Goal: Information Seeking & Learning: Learn about a topic

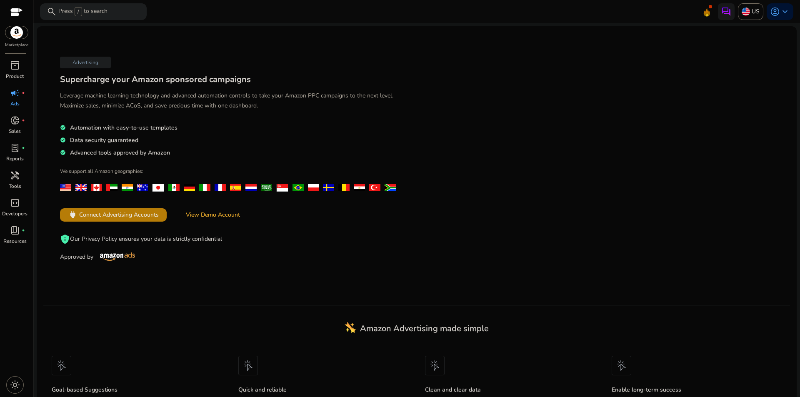
click at [10, 61] on span "inventory_2" at bounding box center [15, 65] width 10 height 10
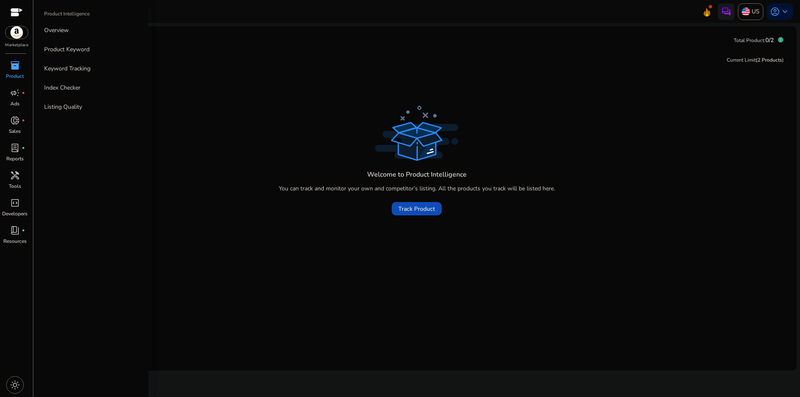
click at [15, 5] on div at bounding box center [16, 13] width 12 height 26
click at [15, 11] on div at bounding box center [16, 13] width 12 height 10
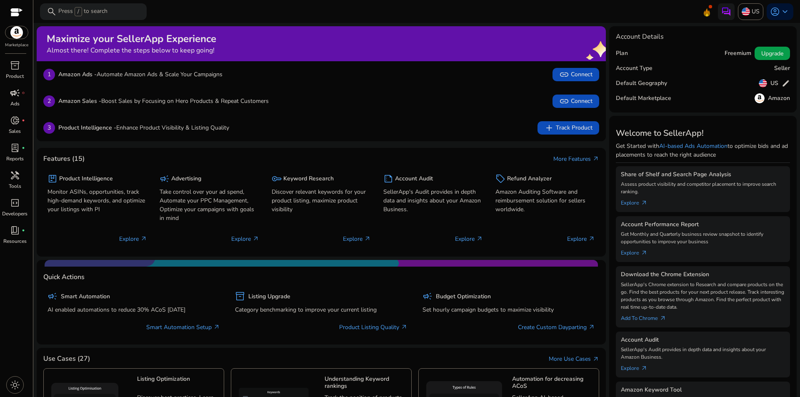
click at [20, 105] on link "campaign fiber_manual_record Ads" at bounding box center [15, 99] width 30 height 27
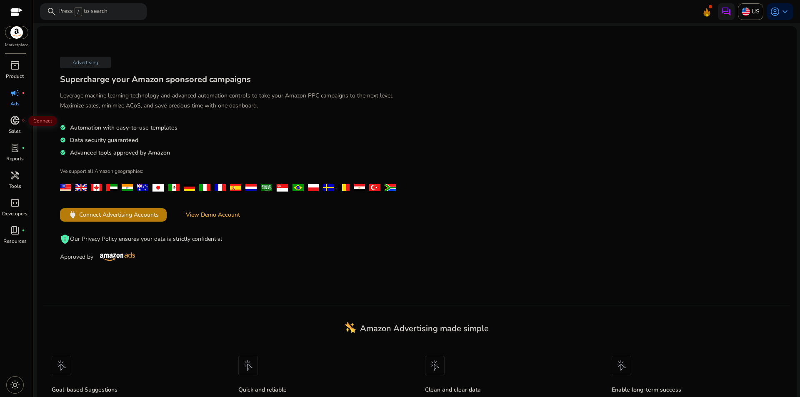
click at [10, 127] on div "donut_small fiber_manual_record" at bounding box center [14, 120] width 23 height 13
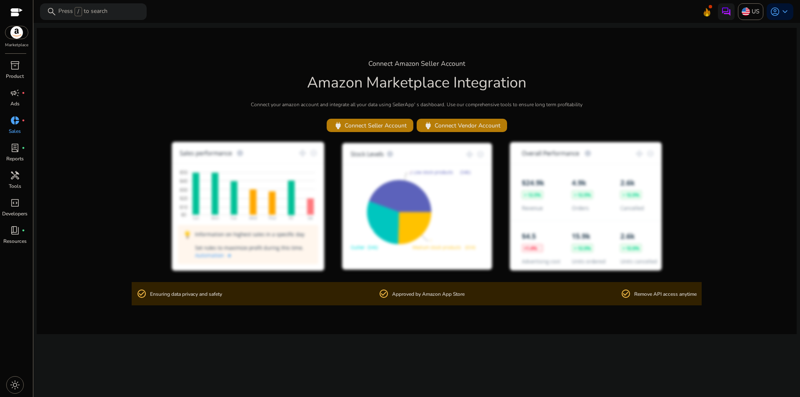
click at [18, 14] on div at bounding box center [16, 13] width 12 height 10
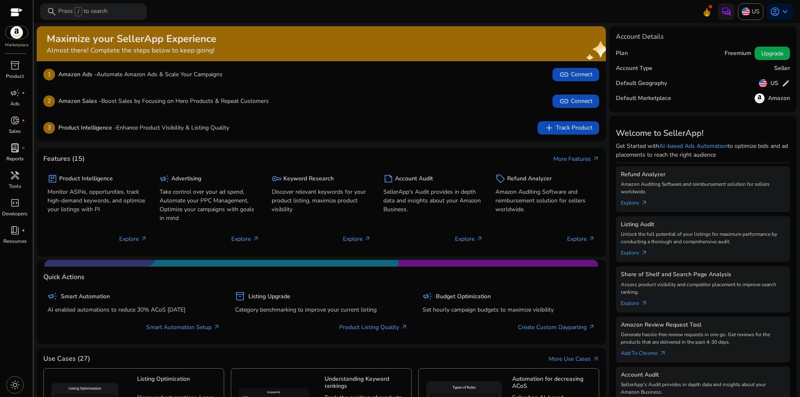
click at [16, 149] on span "lab_profile" at bounding box center [15, 148] width 10 height 10
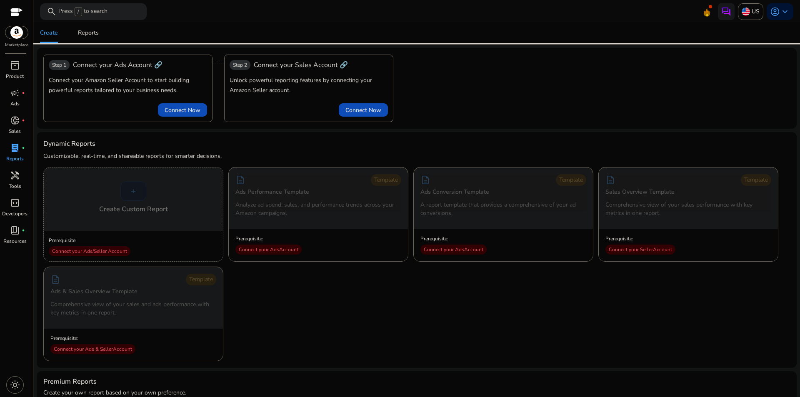
click at [13, 11] on div at bounding box center [16, 13] width 12 height 10
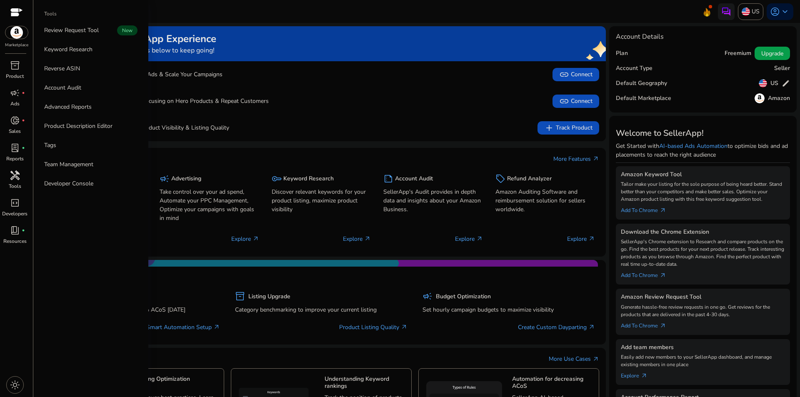
click at [19, 181] on div "handyman" at bounding box center [14, 175] width 23 height 13
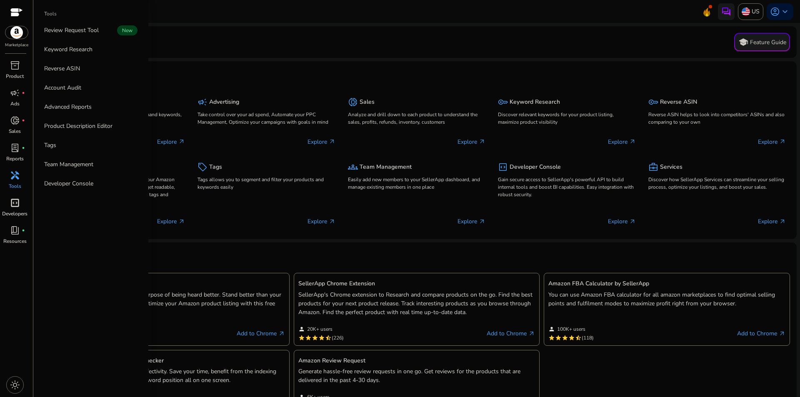
click at [20, 198] on span "code_blocks" at bounding box center [15, 203] width 10 height 10
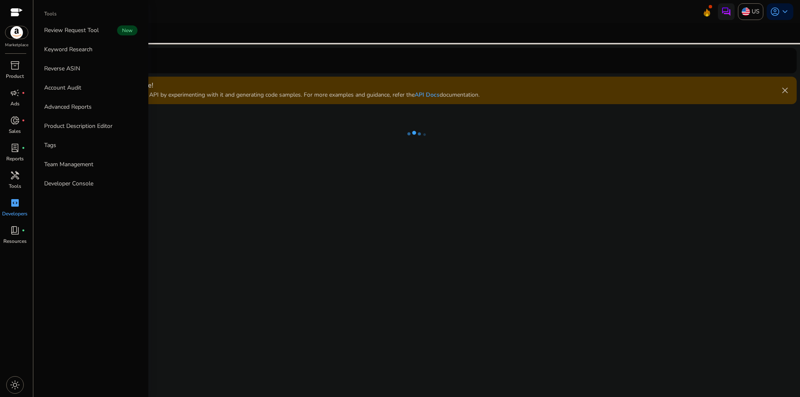
click at [18, 92] on span "campaign" at bounding box center [15, 93] width 10 height 10
click at [18, 72] on link "inventory_2 Product" at bounding box center [15, 72] width 30 height 27
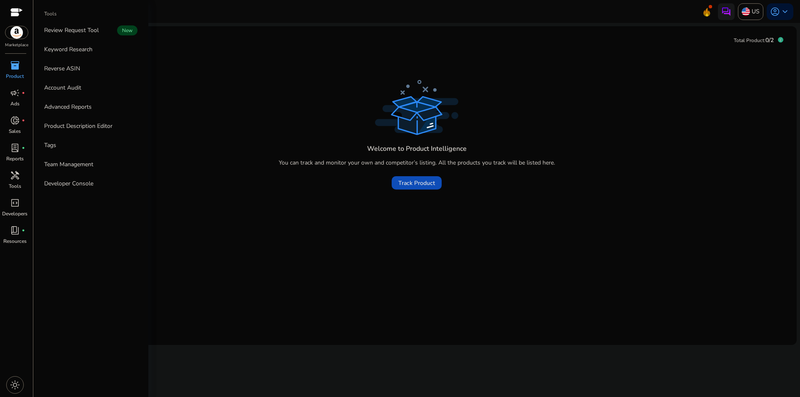
click at [12, 10] on div at bounding box center [16, 13] width 12 height 10
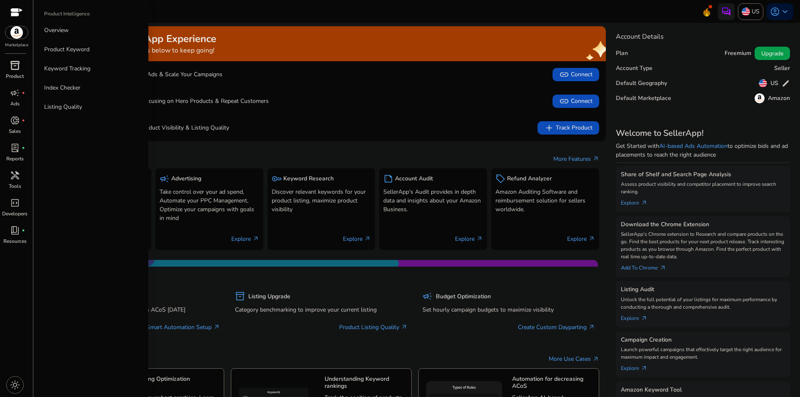
click at [19, 68] on span "inventory_2" at bounding box center [15, 65] width 10 height 10
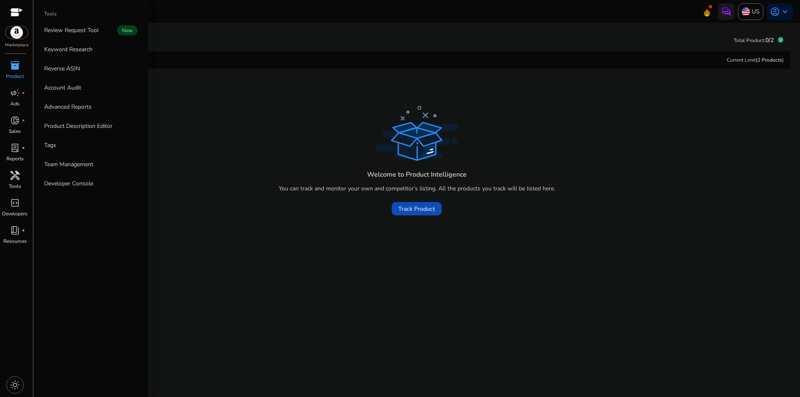
click at [24, 182] on link "handyman Tools" at bounding box center [15, 182] width 30 height 27
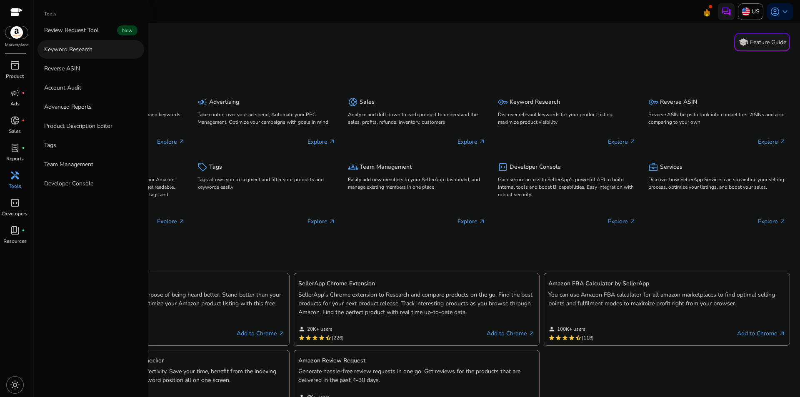
click at [93, 56] on link "Keyword Research" at bounding box center [90, 49] width 107 height 19
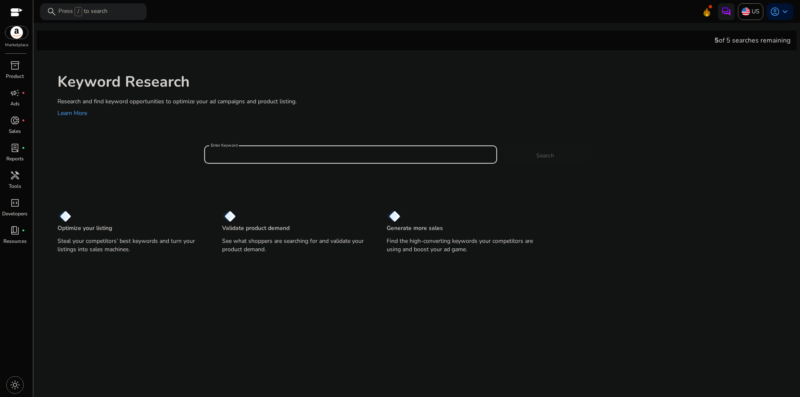
paste input "**********"
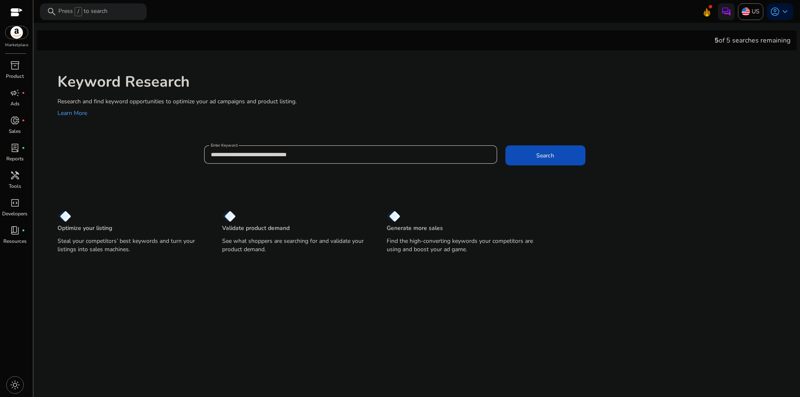
click at [379, 156] on input "**********" at bounding box center [351, 154] width 280 height 9
paste input "*******"
type input "**********"
click at [362, 155] on input "**********" at bounding box center [351, 154] width 280 height 9
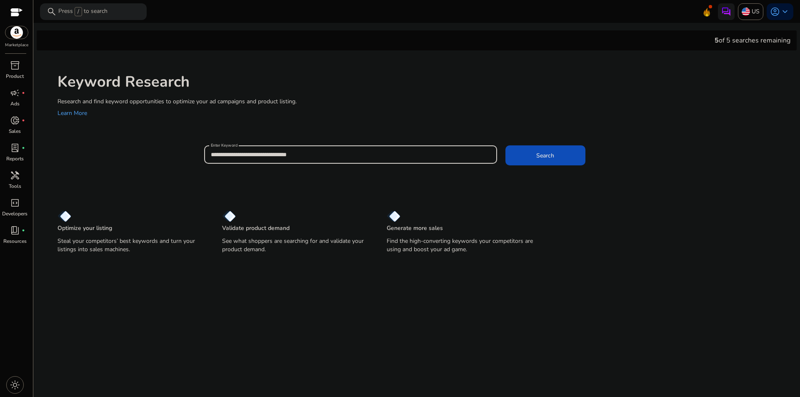
click at [362, 155] on input "**********" at bounding box center [351, 154] width 280 height 9
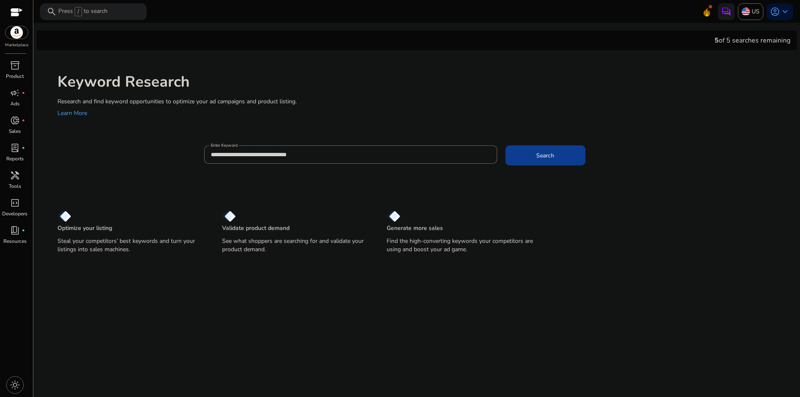
click at [521, 158] on span at bounding box center [545, 155] width 80 height 20
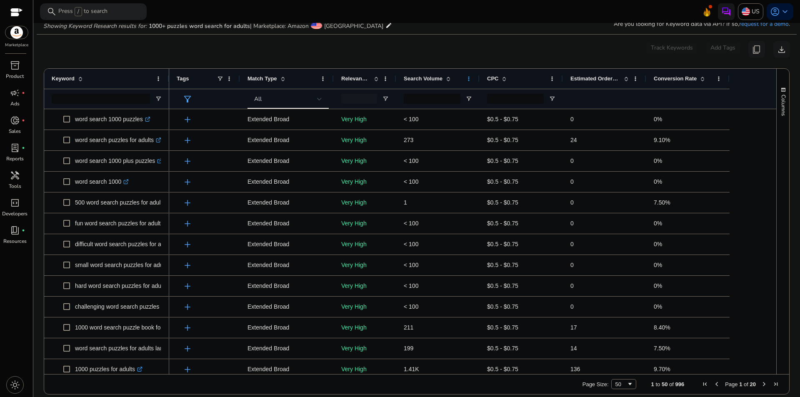
click at [469, 80] on span at bounding box center [468, 78] width 7 height 7
click at [467, 58] on mat-card "0 keyword(s) selected Track Keywords Add Tags content_copy download Press ENTER…" at bounding box center [417, 220] width 760 height 371
click at [409, 54] on div "0 keyword(s) selected Track Keywords Add Tags content_copy download" at bounding box center [416, 49] width 747 height 17
click at [420, 56] on div "0 keyword(s) selected Track Keywords Add Tags content_copy download" at bounding box center [416, 49] width 747 height 17
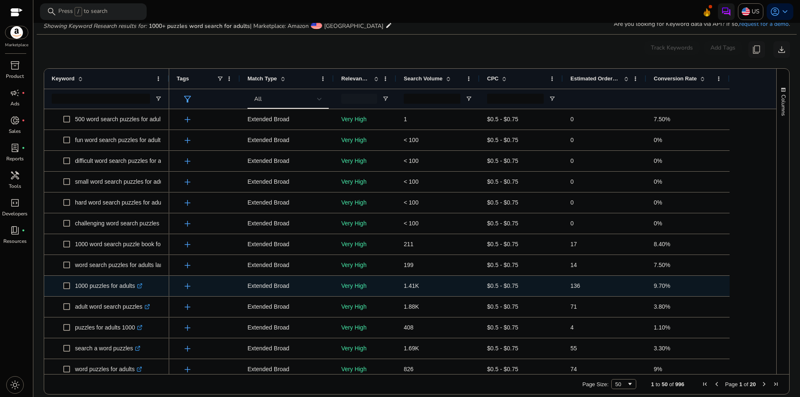
scroll to position [125, 0]
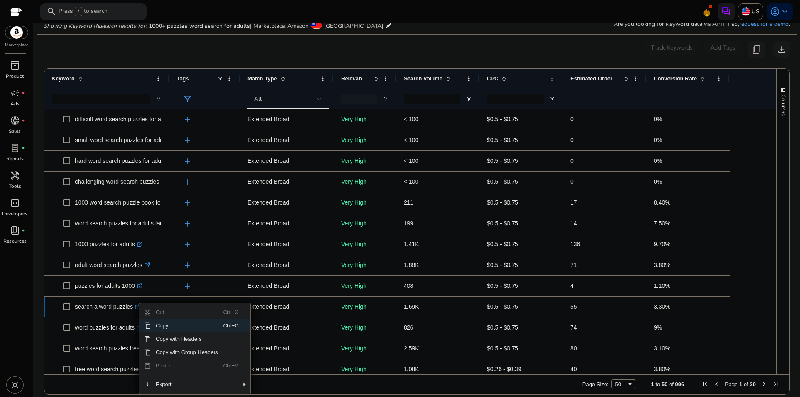
click at [170, 322] on span "Copy" at bounding box center [187, 325] width 72 height 13
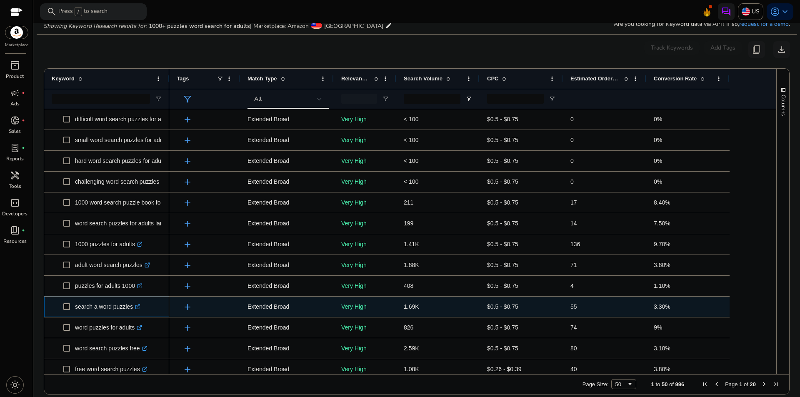
click at [137, 307] on icon at bounding box center [138, 305] width 3 height 3
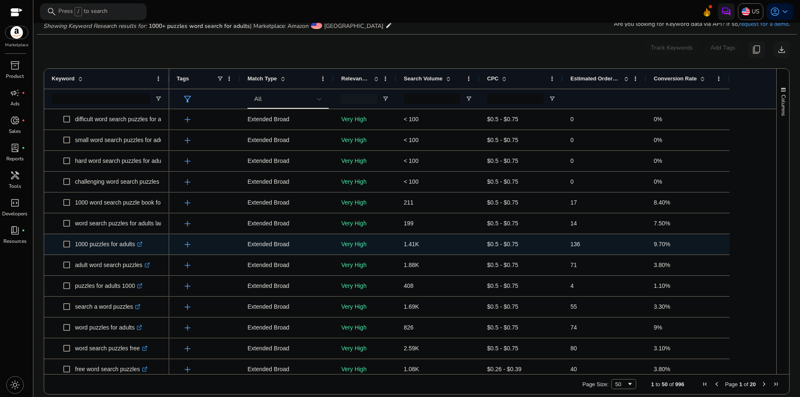
click at [137, 244] on link ".st0{fill:#2c8af8}" at bounding box center [138, 244] width 7 height 7
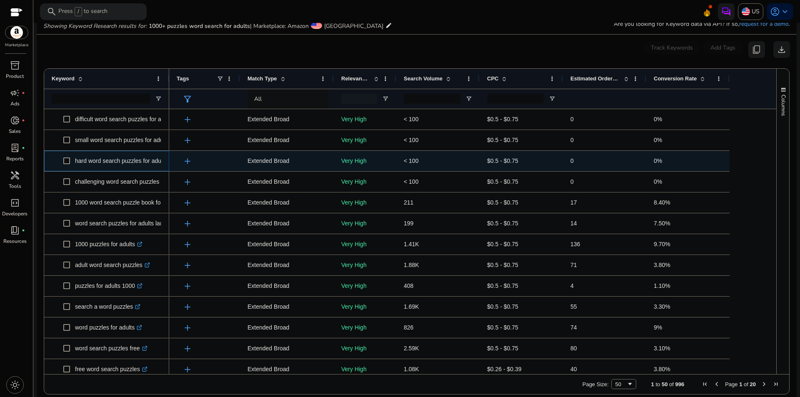
click at [120, 157] on p "hard word search puzzles for adults .st0{fill:#2c8af8}" at bounding box center [125, 160] width 100 height 17
click at [111, 160] on p "hard word search puzzles for adults .st0{fill:#2c8af8}" at bounding box center [125, 160] width 100 height 17
click at [132, 160] on p "hard word search puzzles for adults .st0{fill:#2c8af8}" at bounding box center [125, 160] width 100 height 17
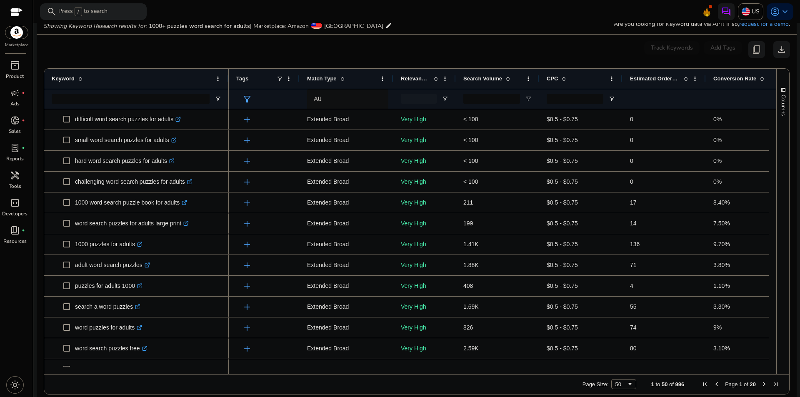
drag, startPoint x: 167, startPoint y: 80, endPoint x: 227, endPoint y: 92, distance: 60.8
click at [227, 90] on div "Keyword" at bounding box center [136, 89] width 185 height 40
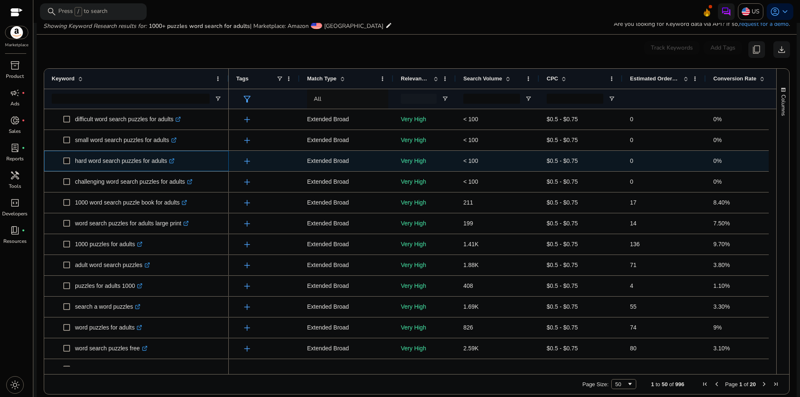
click at [173, 161] on icon ".st0{fill:#2c8af8}" at bounding box center [171, 160] width 5 height 5
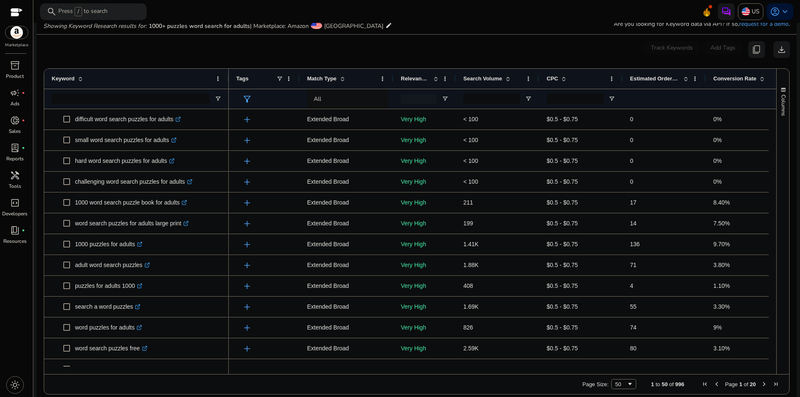
drag, startPoint x: 525, startPoint y: 375, endPoint x: 555, endPoint y: 373, distance: 30.5
click at [555, 373] on div "Drag here to set row groups Drag here to set column labels Keyword Tags 0" at bounding box center [417, 231] width 746 height 326
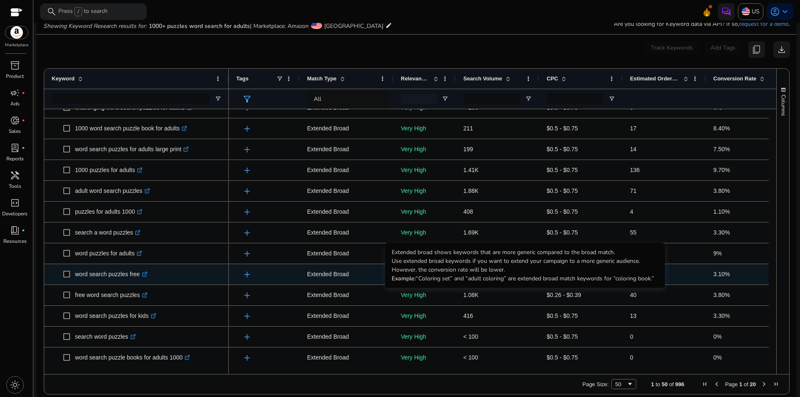
scroll to position [208, 0]
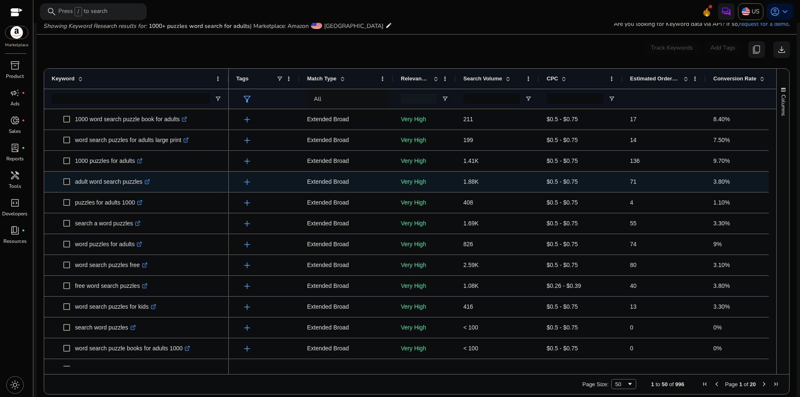
click at [145, 182] on icon at bounding box center [147, 182] width 4 height 4
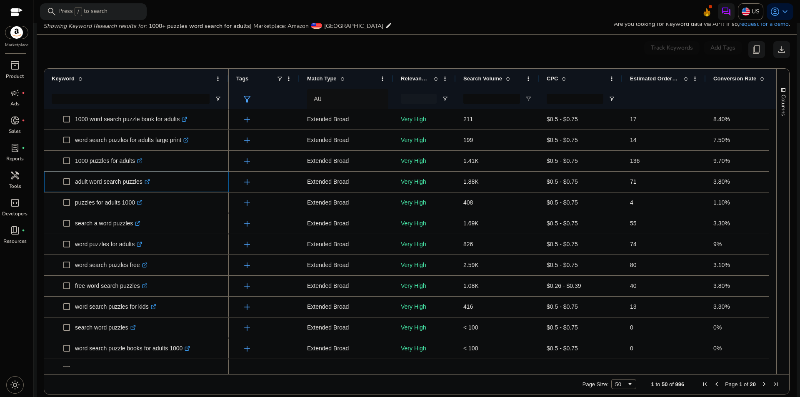
scroll to position [292, 0]
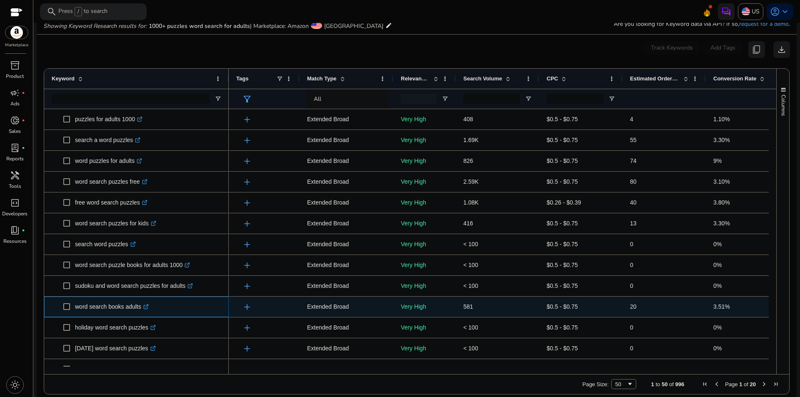
click at [148, 305] on icon ".st0{fill:#2c8af8}" at bounding box center [145, 306] width 5 height 5
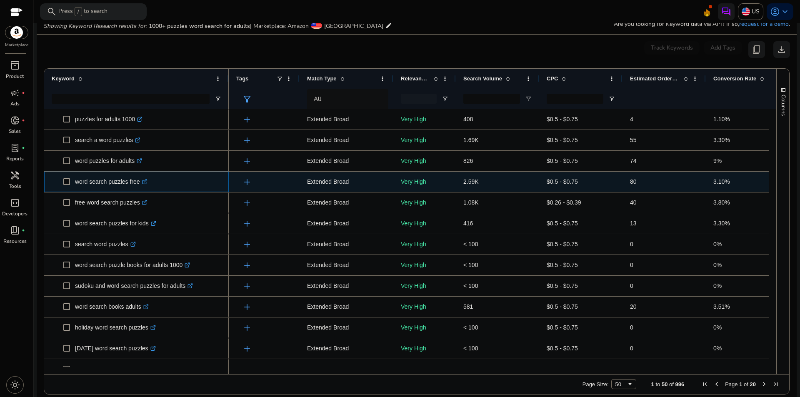
click at [140, 181] on link ".st0{fill:#2c8af8}" at bounding box center [143, 181] width 7 height 7
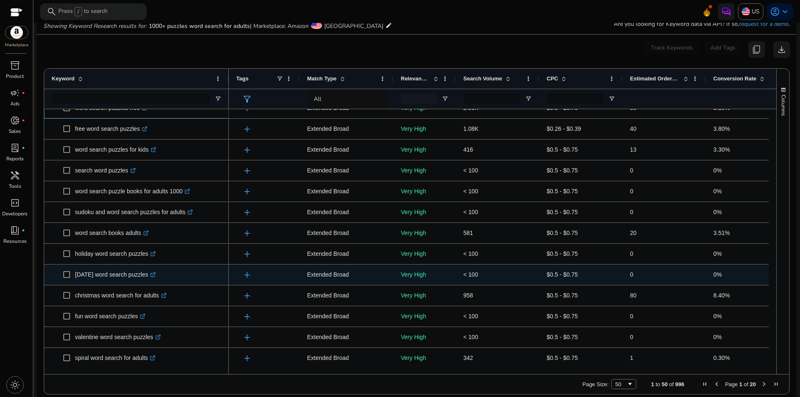
scroll to position [375, 0]
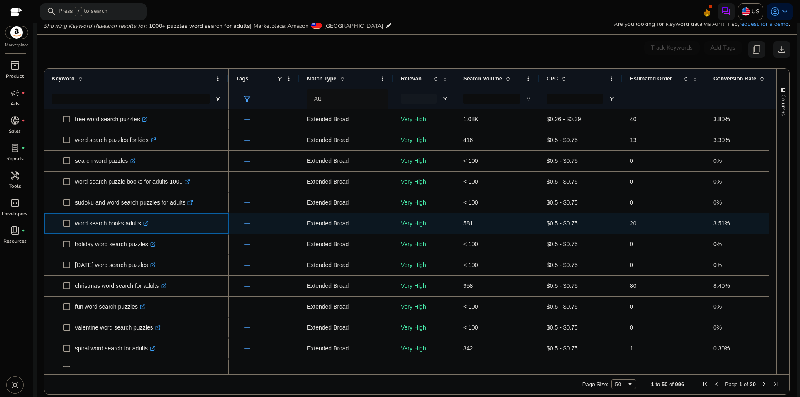
click at [147, 225] on icon at bounding box center [145, 224] width 4 height 4
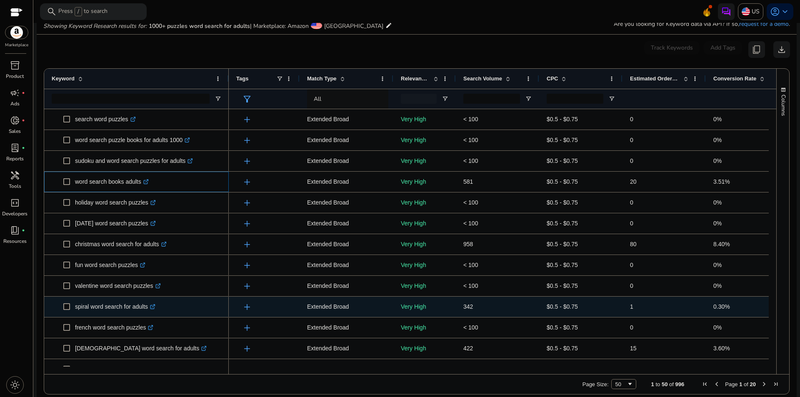
scroll to position [417, 0]
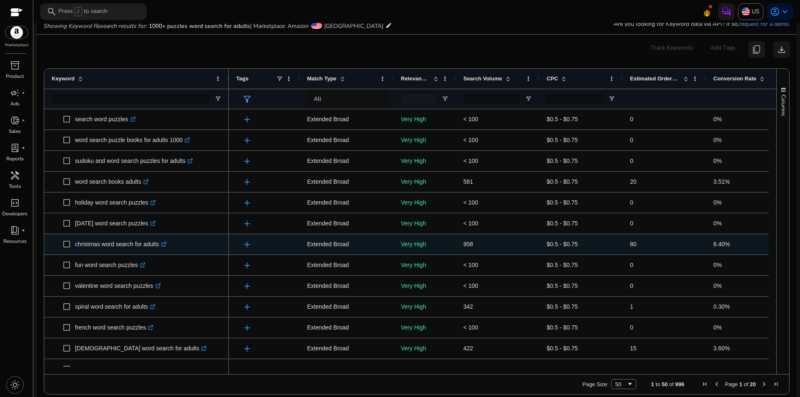
click at [165, 247] on link ".st0{fill:#2c8af8}" at bounding box center [162, 244] width 7 height 7
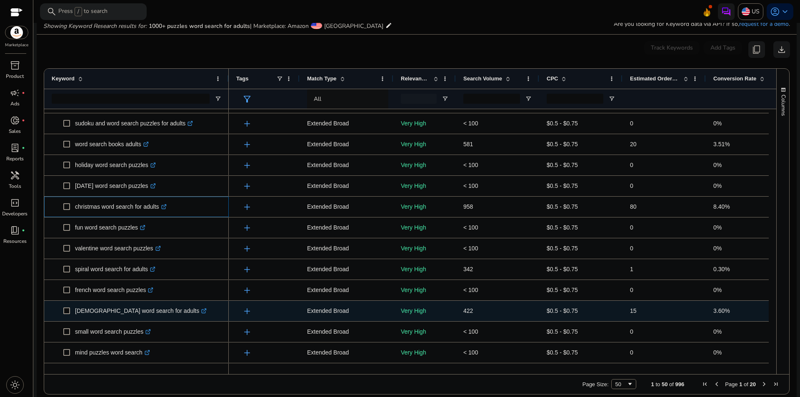
scroll to position [458, 0]
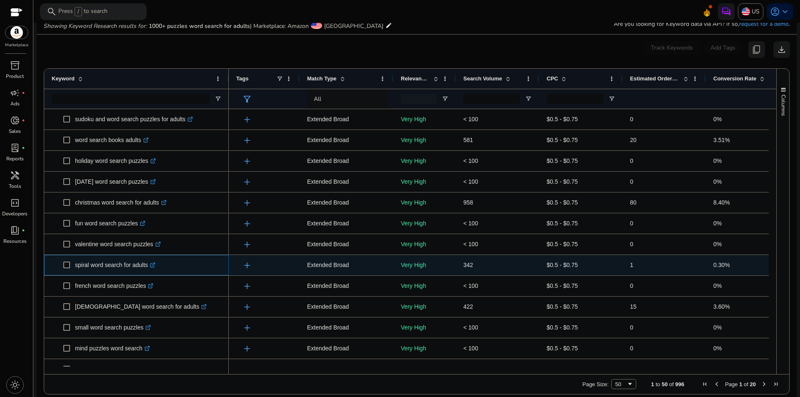
click at [152, 268] on link ".st0{fill:#2c8af8}" at bounding box center [151, 265] width 7 height 7
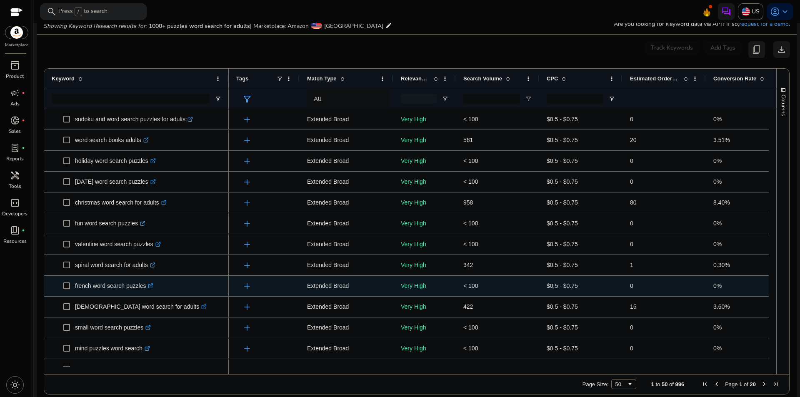
click at [151, 287] on icon ".st0{fill:#2c8af8}" at bounding box center [150, 285] width 5 height 5
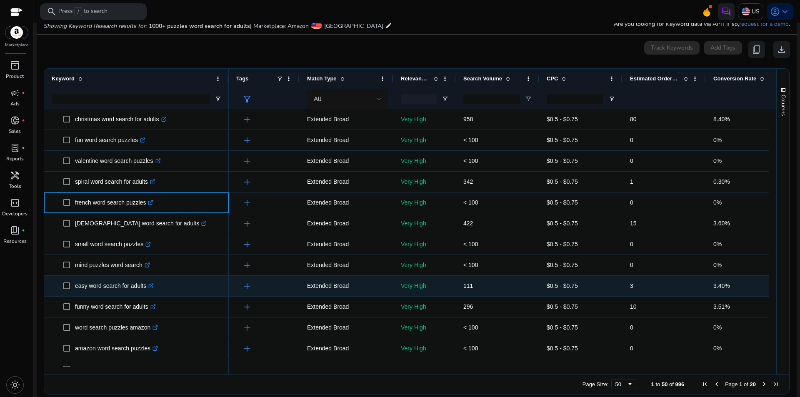
scroll to position [625, 0]
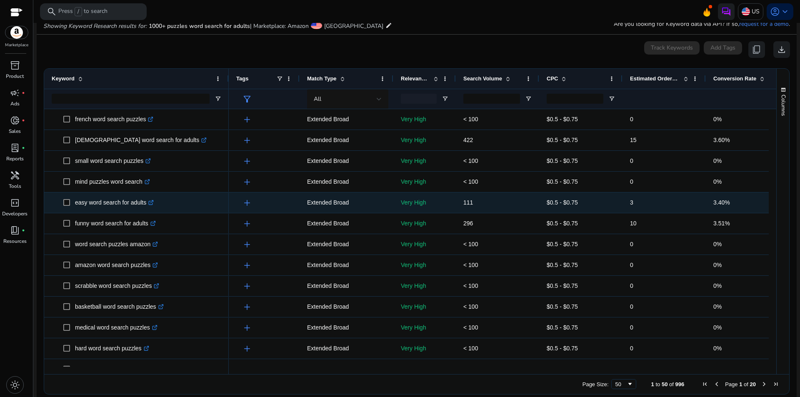
click at [154, 205] on icon ".st0{fill:#2c8af8}" at bounding box center [150, 202] width 5 height 5
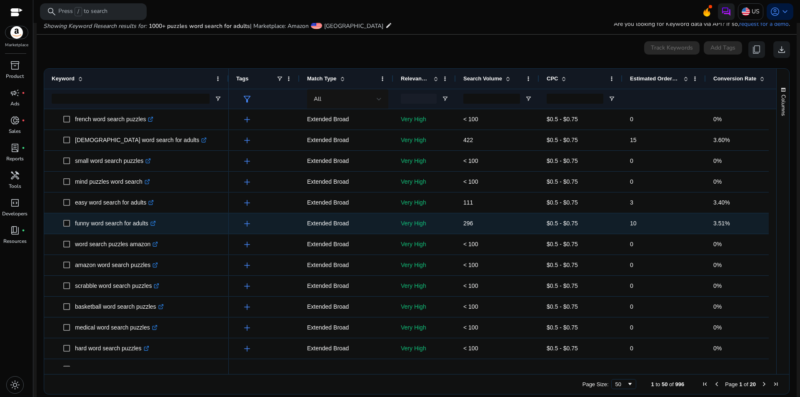
click at [156, 226] on icon ".st0{fill:#2c8af8}" at bounding box center [152, 223] width 5 height 5
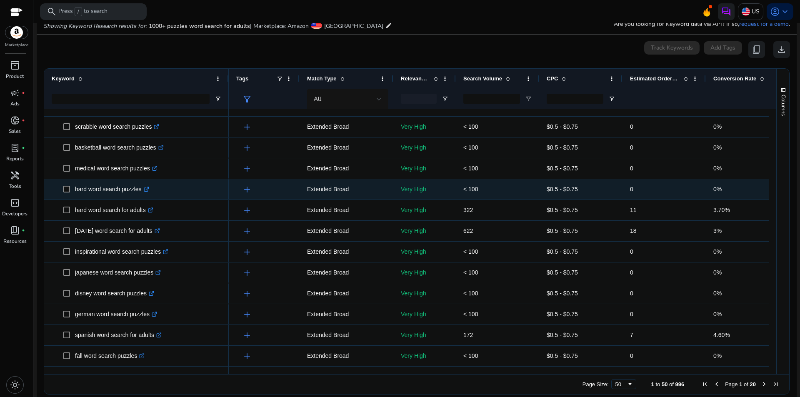
scroll to position [784, 0]
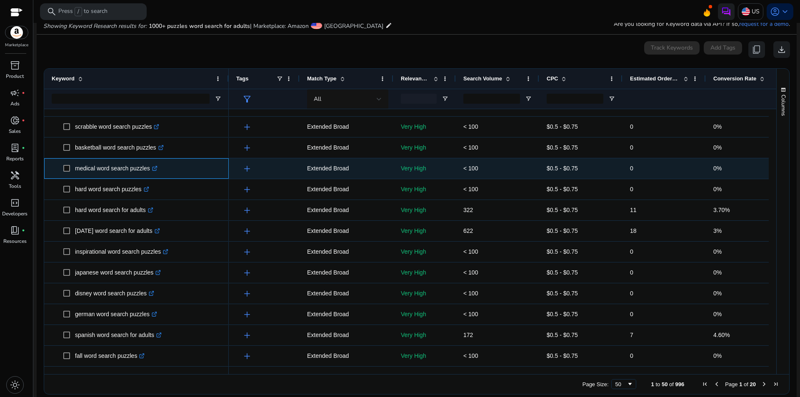
click at [152, 168] on icon at bounding box center [154, 169] width 4 height 4
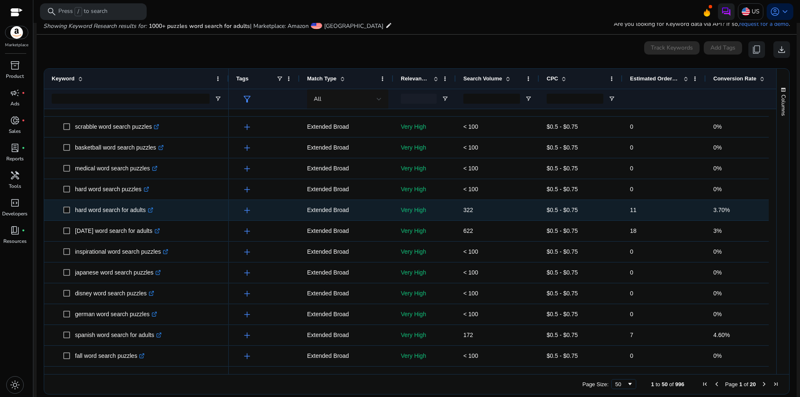
click at [155, 211] on div "hard word search for adults .st0{fill:#2c8af8}" at bounding box center [116, 210] width 82 height 17
click at [152, 210] on icon at bounding box center [151, 208] width 3 height 3
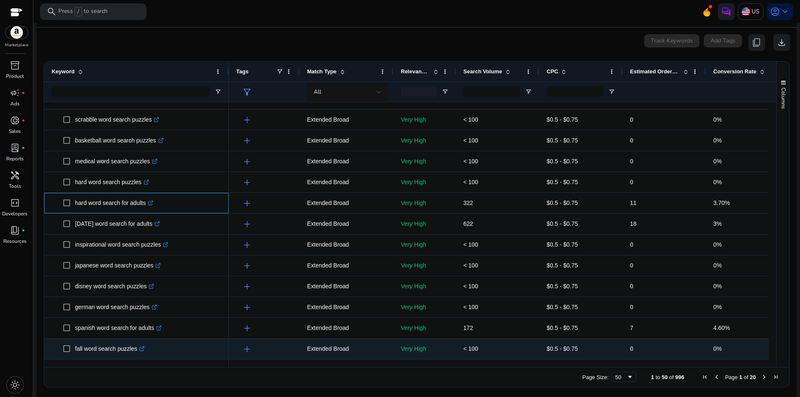
scroll to position [107, 0]
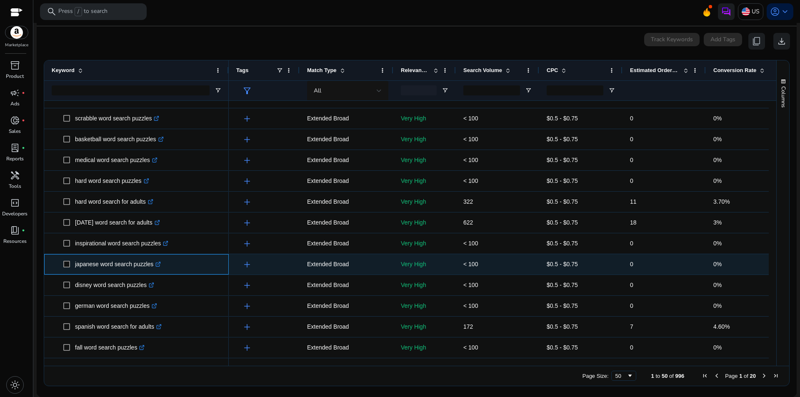
click at [157, 265] on icon at bounding box center [158, 263] width 3 height 3
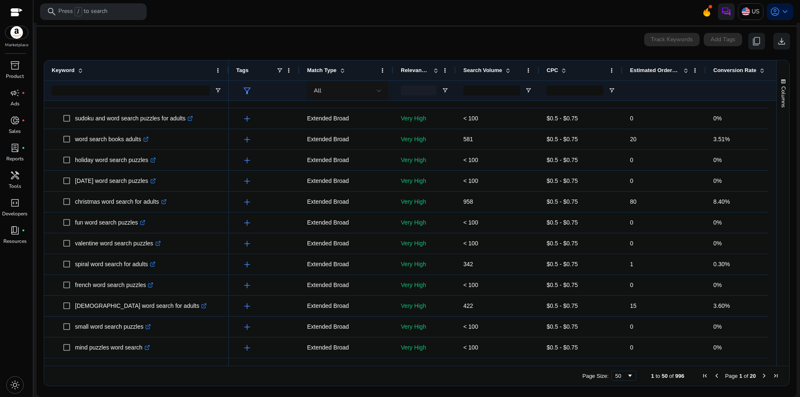
scroll to position [66, 0]
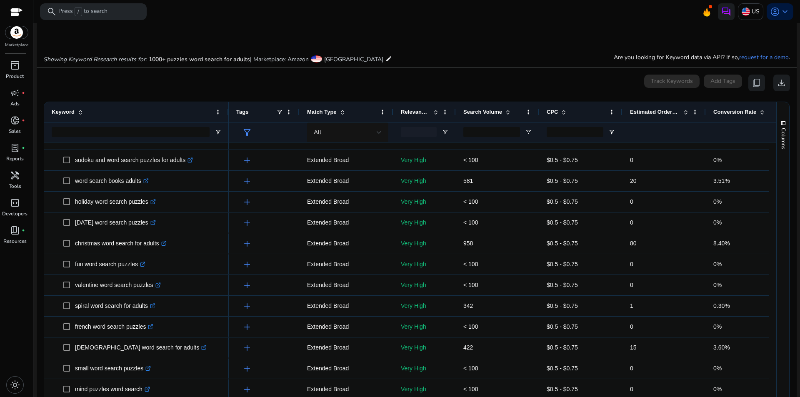
click at [526, 107] on div "Search Volume" at bounding box center [497, 112] width 68 height 20
click at [526, 113] on span at bounding box center [528, 112] width 7 height 7
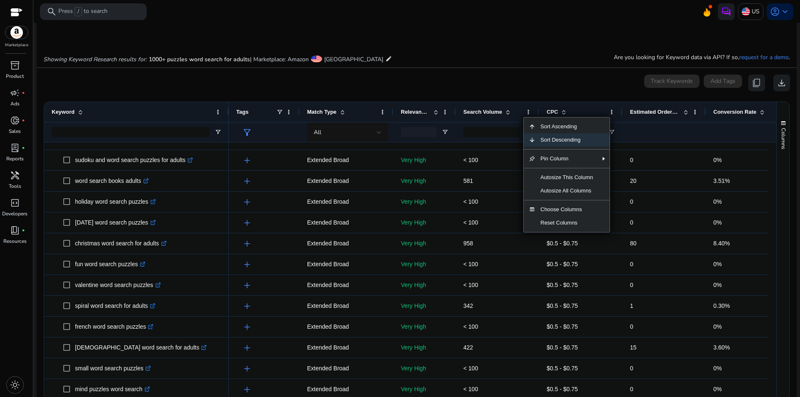
click at [545, 143] on span "Sort Descending" at bounding box center [566, 139] width 62 height 13
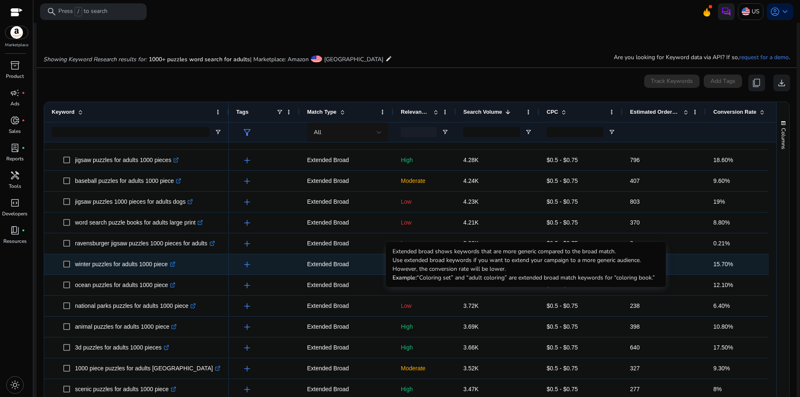
scroll to position [576, 0]
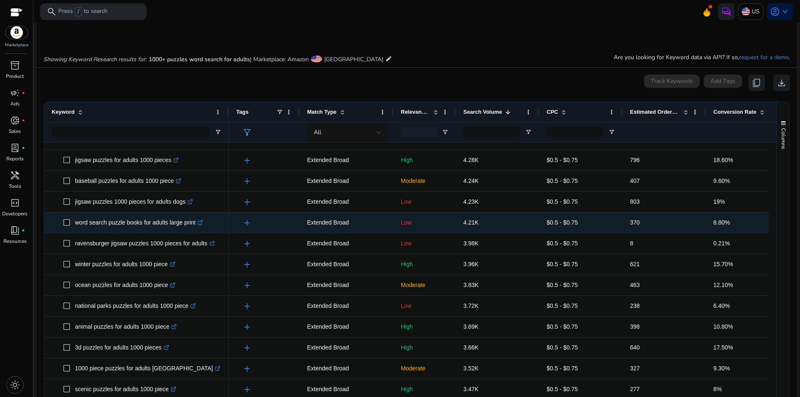
click at [201, 222] on icon ".st0{fill:#2c8af8}" at bounding box center [199, 222] width 5 height 5
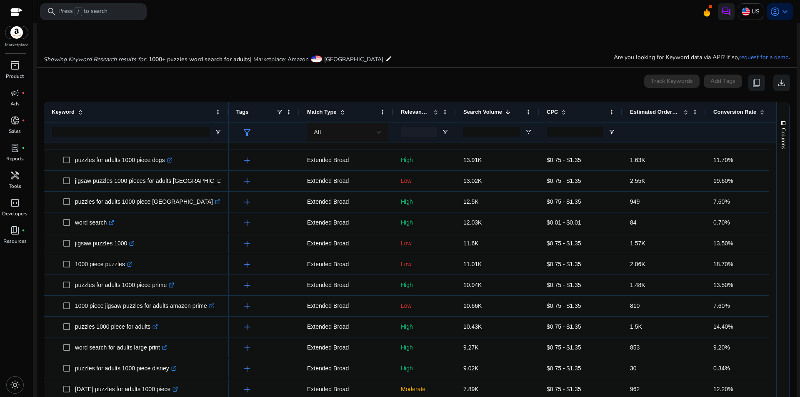
scroll to position [284, 0]
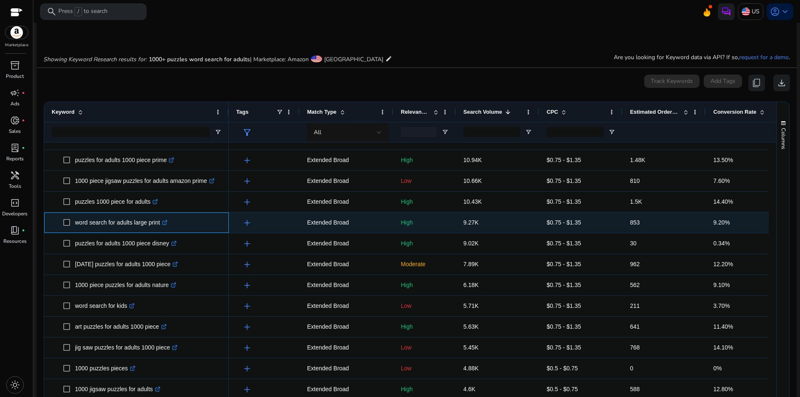
click at [166, 225] on icon at bounding box center [164, 223] width 4 height 4
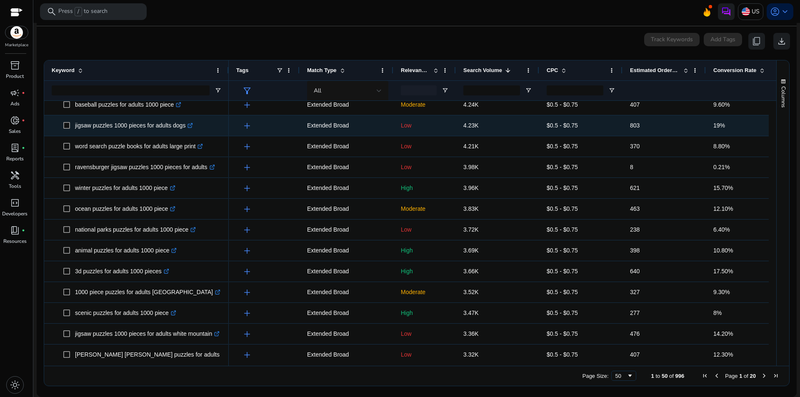
scroll to position [576, 0]
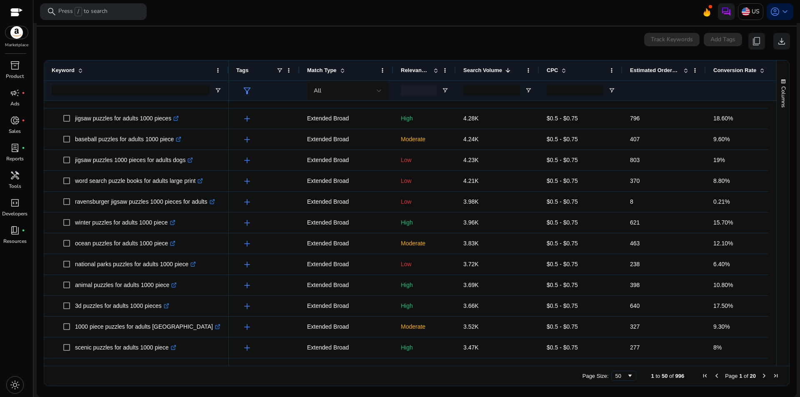
click at [670, 68] on span "Estimated Orders/Month" at bounding box center [655, 70] width 50 height 6
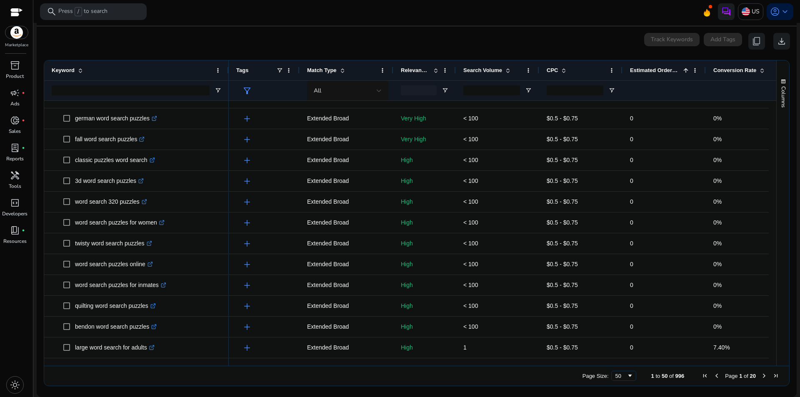
click at [670, 68] on span "Estimated Orders/Month" at bounding box center [655, 70] width 50 height 6
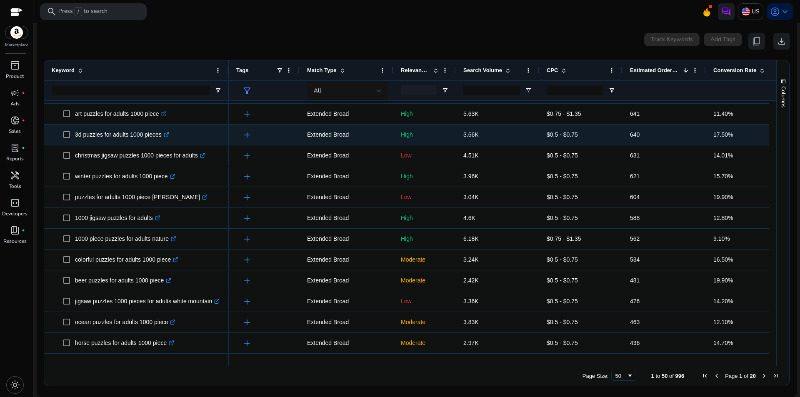
scroll to position [0, 0]
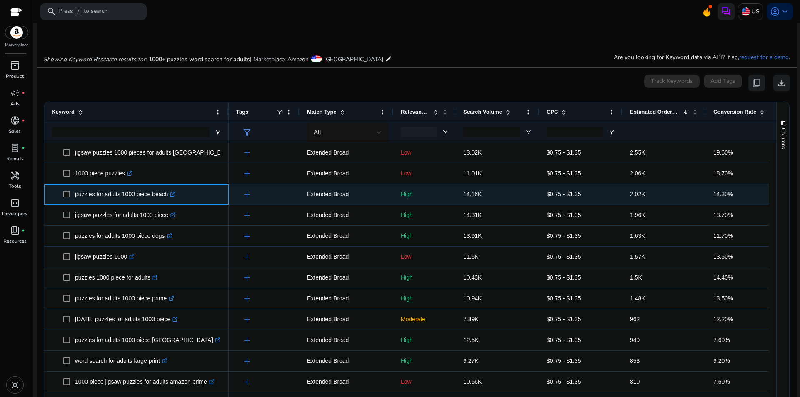
click at [170, 197] on icon ".st0{fill:#2c8af8}" at bounding box center [172, 194] width 5 height 5
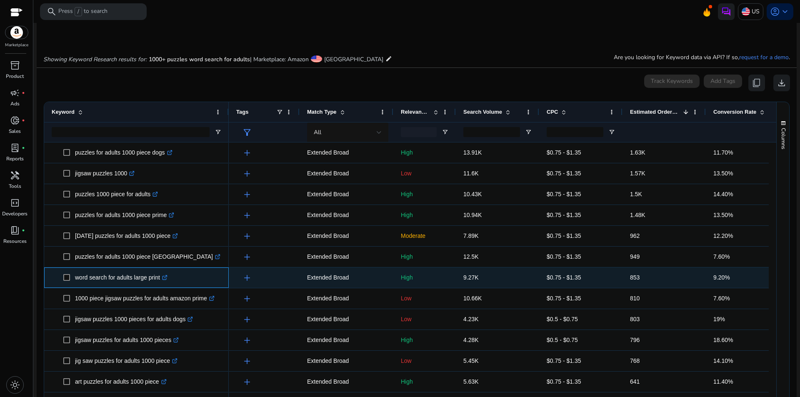
click at [167, 279] on icon ".st0{fill:#2c8af8}" at bounding box center [164, 277] width 5 height 5
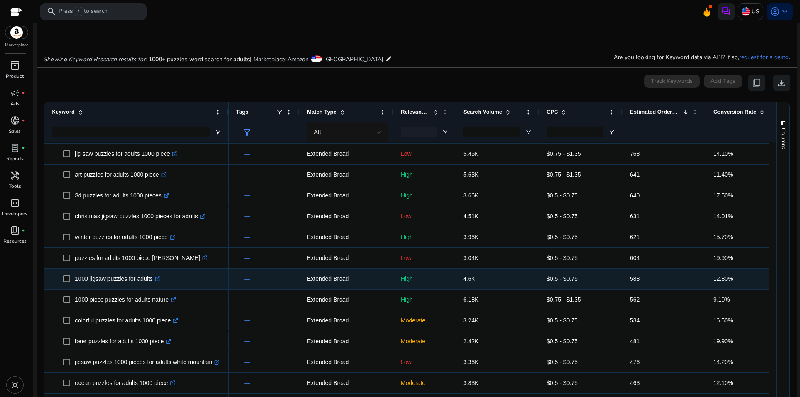
scroll to position [375, 0]
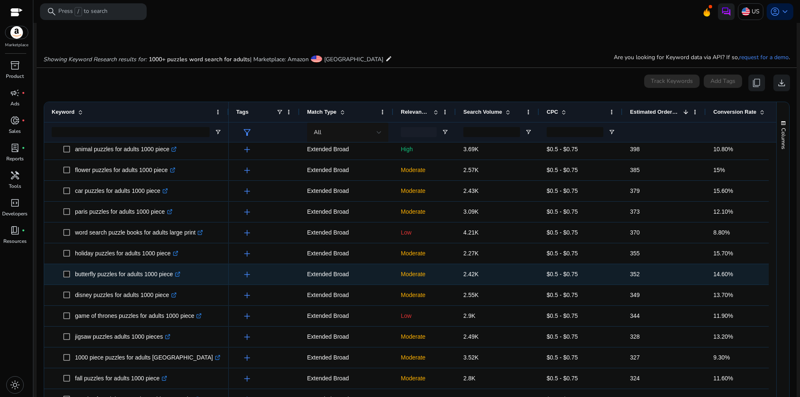
scroll to position [708, 0]
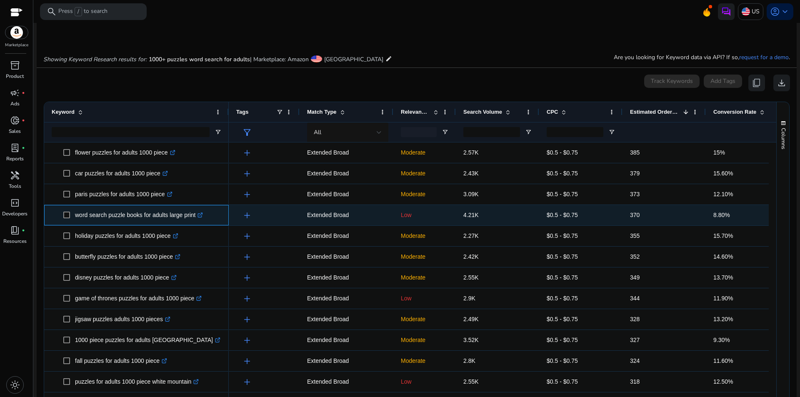
click at [202, 217] on icon at bounding box center [200, 215] width 4 height 4
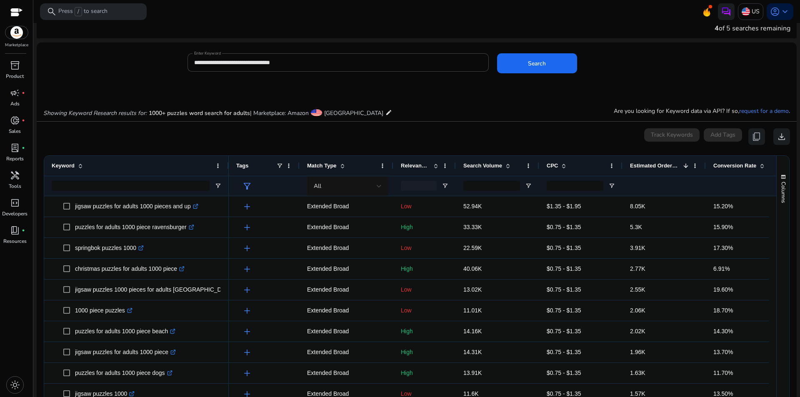
scroll to position [0, 0]
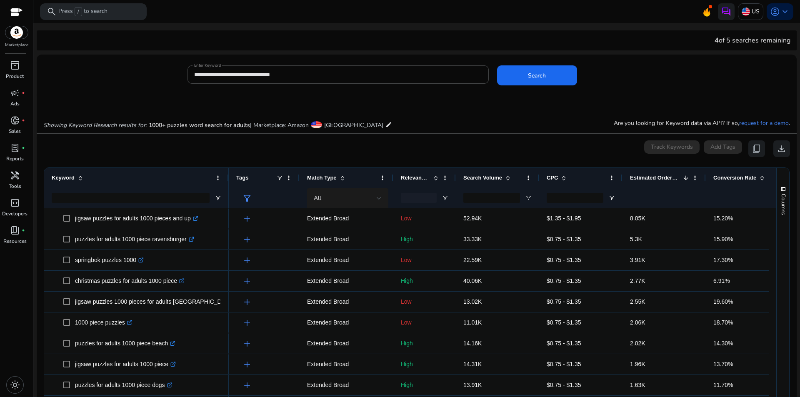
click at [362, 192] on div "All" at bounding box center [348, 198] width 68 height 20
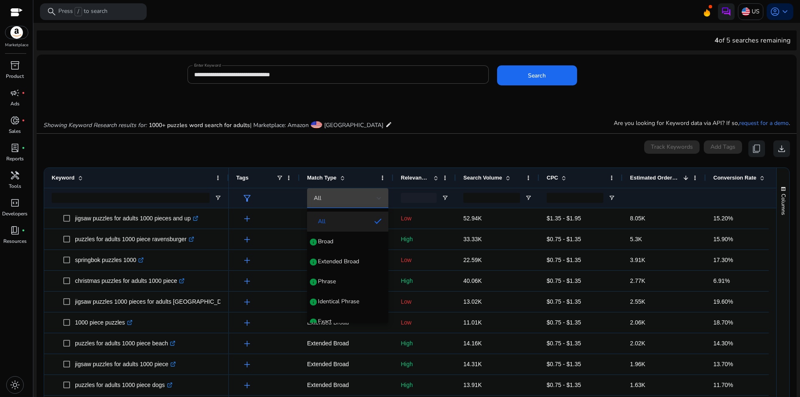
click at [362, 192] on div at bounding box center [400, 198] width 800 height 397
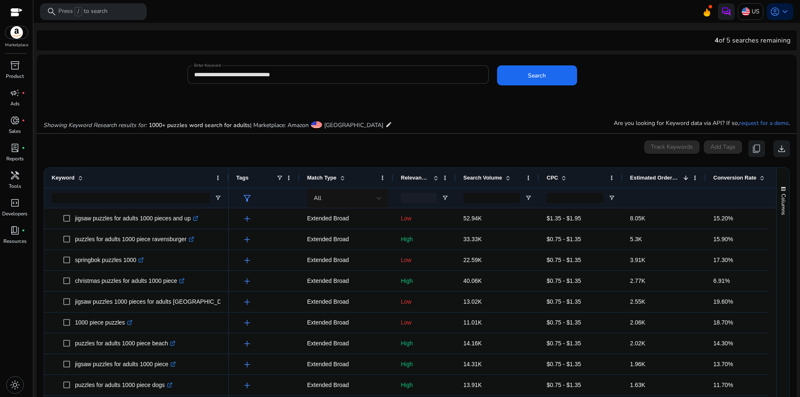
click at [315, 72] on input "**********" at bounding box center [338, 74] width 288 height 9
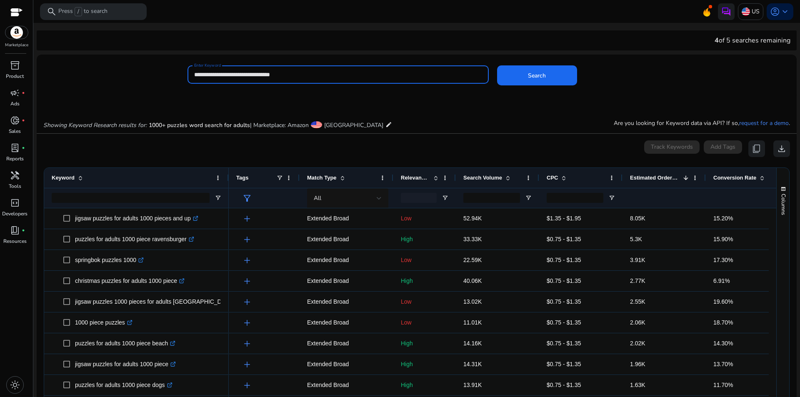
drag, startPoint x: 235, startPoint y: 74, endPoint x: 260, endPoint y: 75, distance: 25.8
click at [260, 75] on input "**********" at bounding box center [338, 74] width 288 height 9
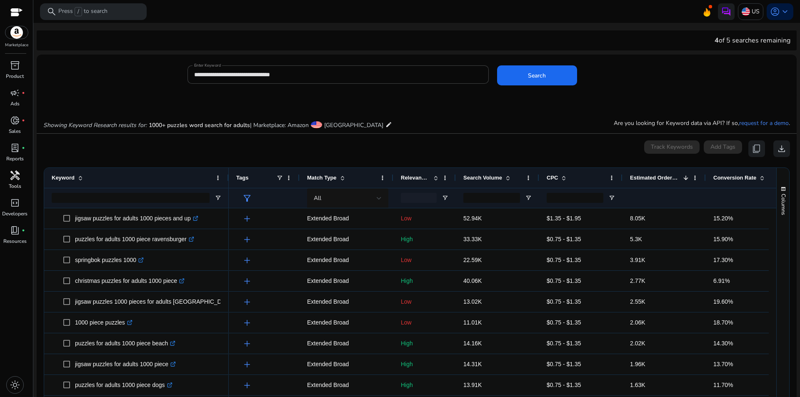
click at [18, 180] on span "handyman" at bounding box center [15, 175] width 10 height 10
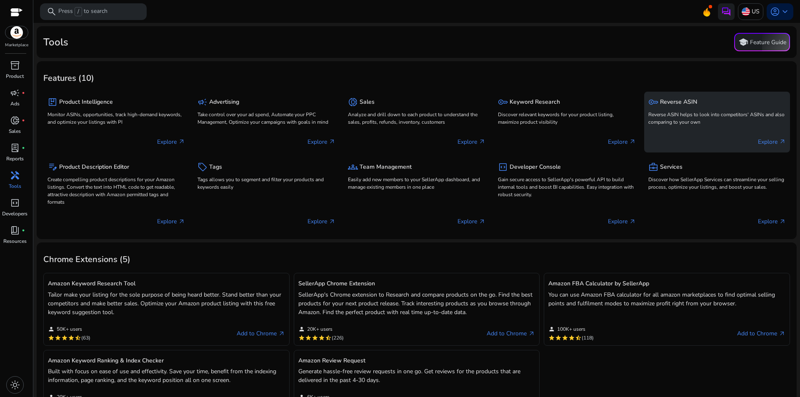
click at [648, 106] on span "key" at bounding box center [653, 102] width 10 height 10
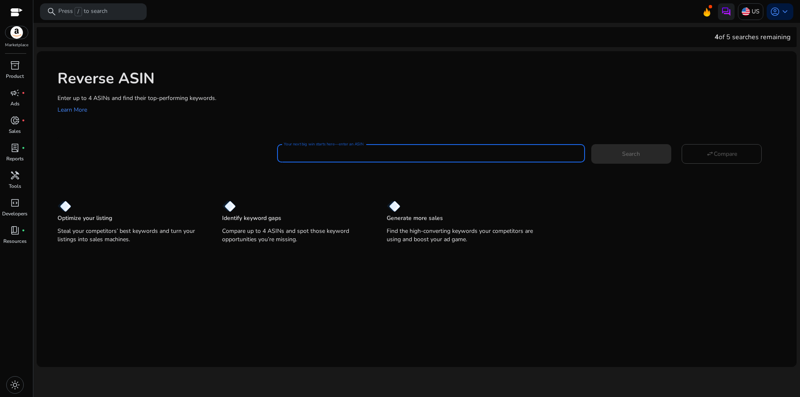
paste input "**********"
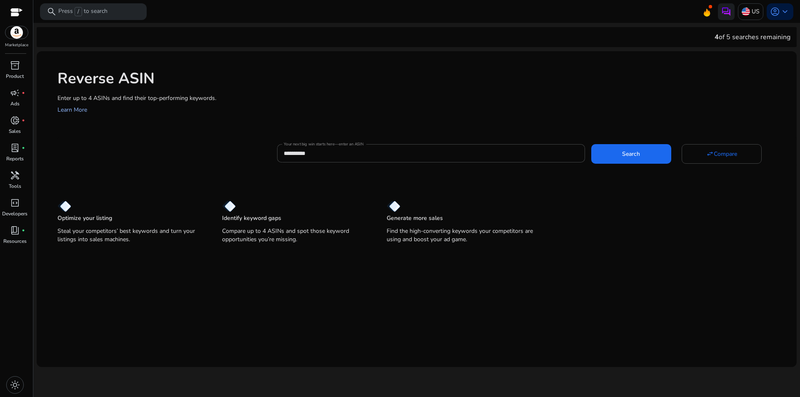
click at [74, 110] on link "Learn More" at bounding box center [72, 110] width 30 height 8
click at [336, 153] on input "**********" at bounding box center [431, 153] width 294 height 9
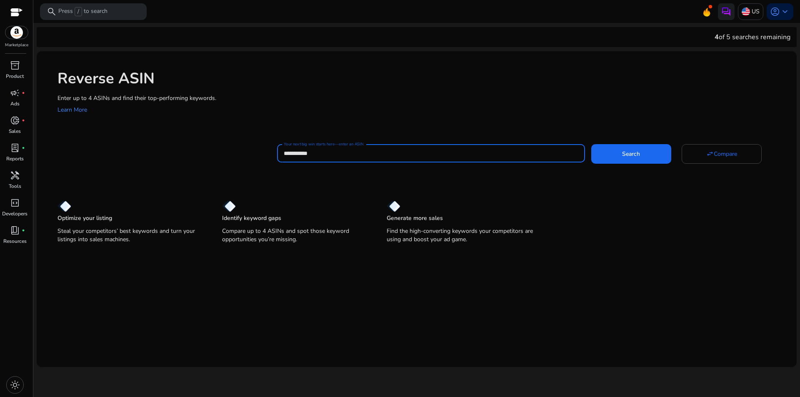
paste input "**********"
click at [628, 150] on span "Search" at bounding box center [631, 154] width 18 height 9
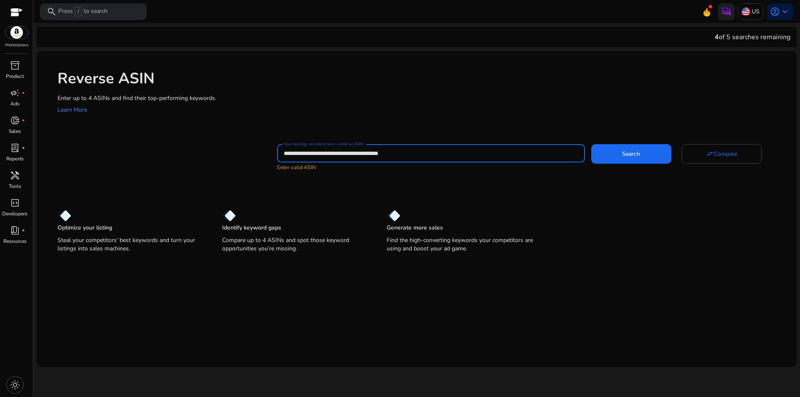
click at [324, 156] on input "**********" at bounding box center [431, 153] width 294 height 9
click at [362, 152] on input "**********" at bounding box center [431, 153] width 294 height 9
click at [402, 152] on input "**********" at bounding box center [431, 153] width 294 height 9
click at [599, 145] on span at bounding box center [631, 154] width 80 height 20
drag, startPoint x: 467, startPoint y: 153, endPoint x: 332, endPoint y: 165, distance: 134.7
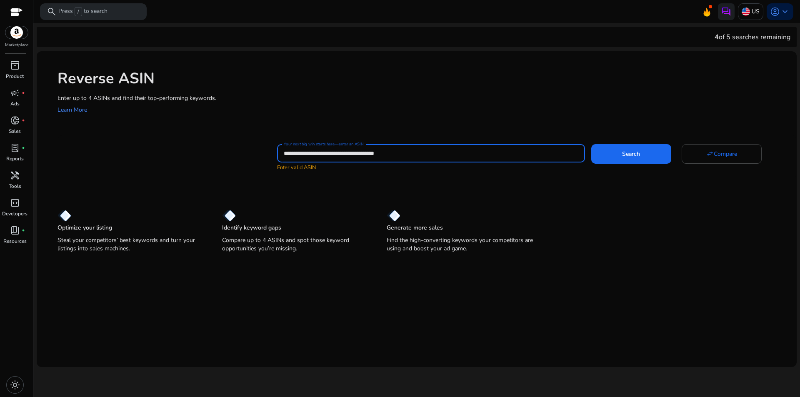
click at [332, 165] on div "**********" at bounding box center [430, 157] width 307 height 27
type input "**********"
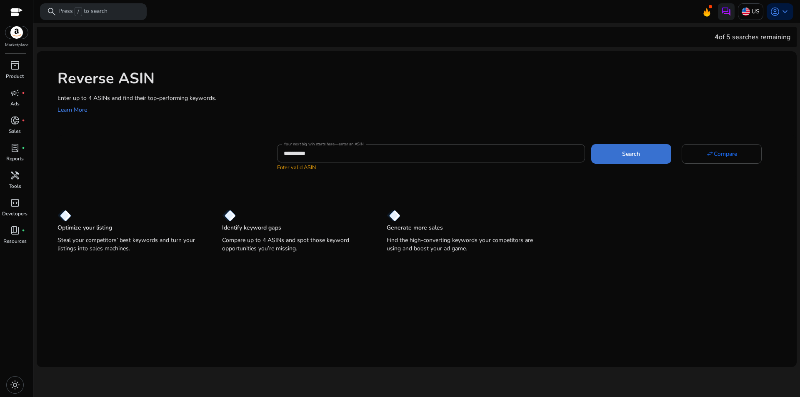
click at [605, 152] on span at bounding box center [631, 154] width 80 height 20
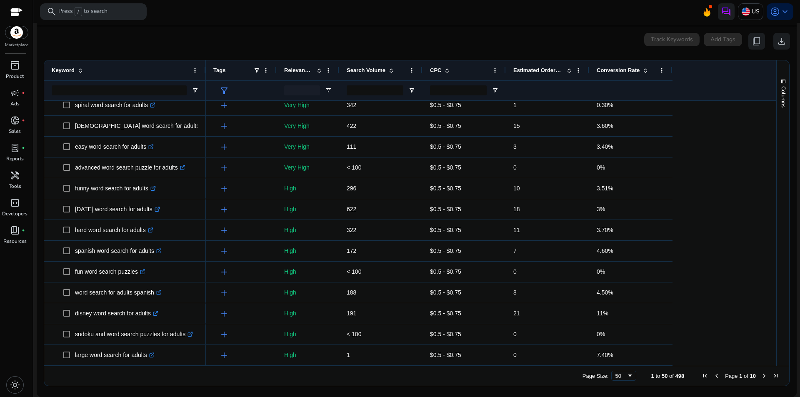
drag, startPoint x: 168, startPoint y: 68, endPoint x: 205, endPoint y: 76, distance: 37.6
click at [205, 76] on div at bounding box center [205, 70] width 3 height 20
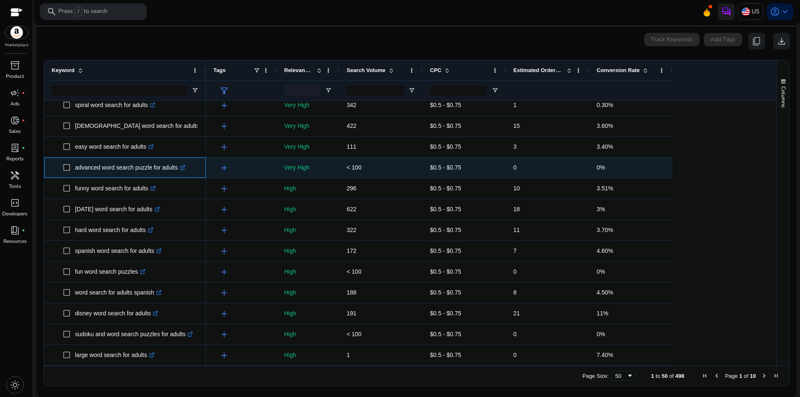
click at [182, 169] on icon ".st0{fill:#2c8af8}" at bounding box center [182, 167] width 5 height 5
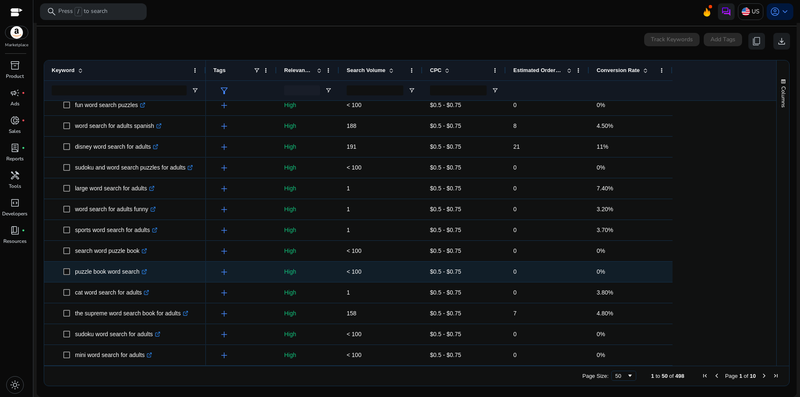
scroll to position [641, 0]
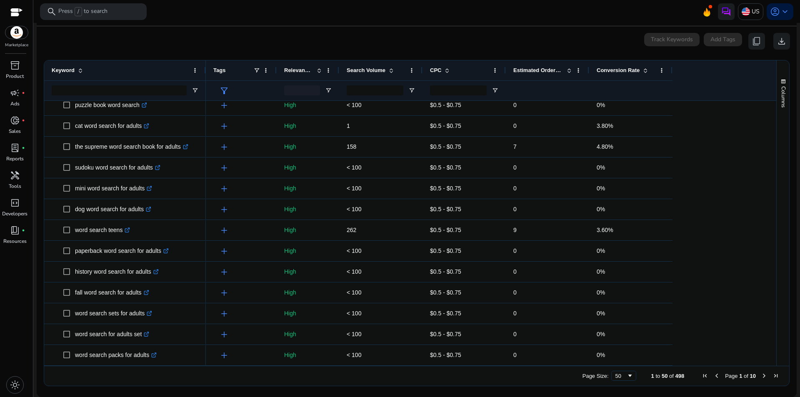
click at [376, 72] on span "Search Volume" at bounding box center [366, 70] width 39 height 6
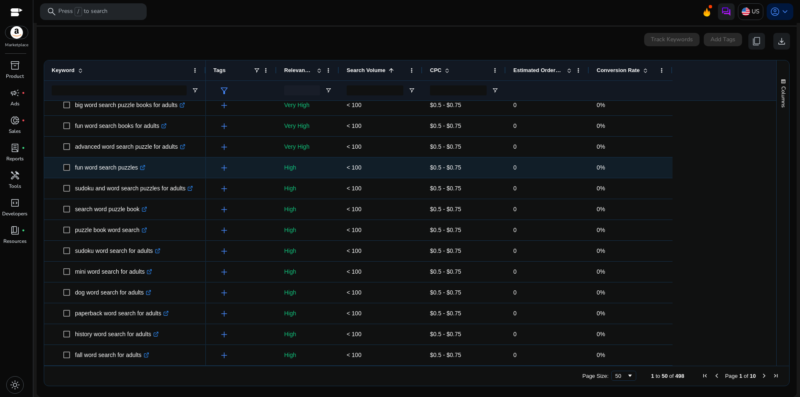
scroll to position [193, 0]
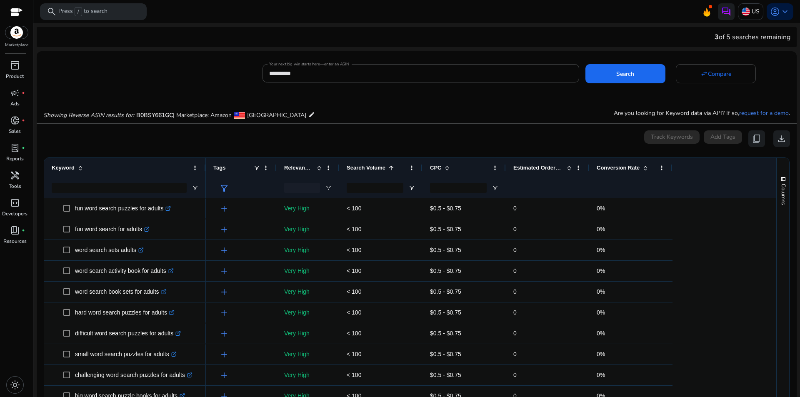
click at [383, 166] on span "Search Volume" at bounding box center [366, 168] width 39 height 6
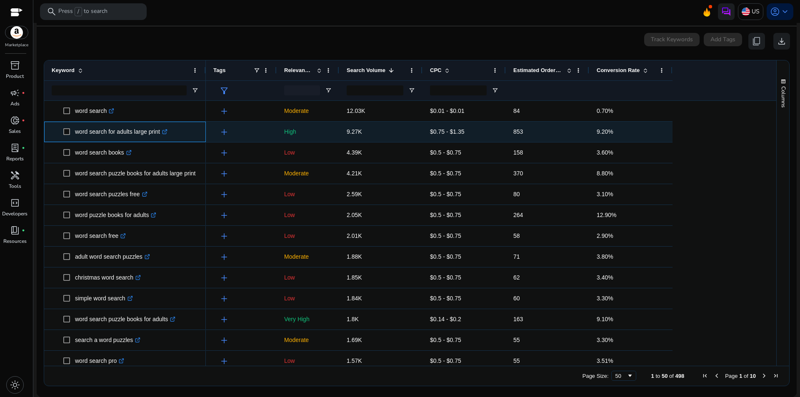
click at [166, 134] on icon at bounding box center [164, 132] width 4 height 4
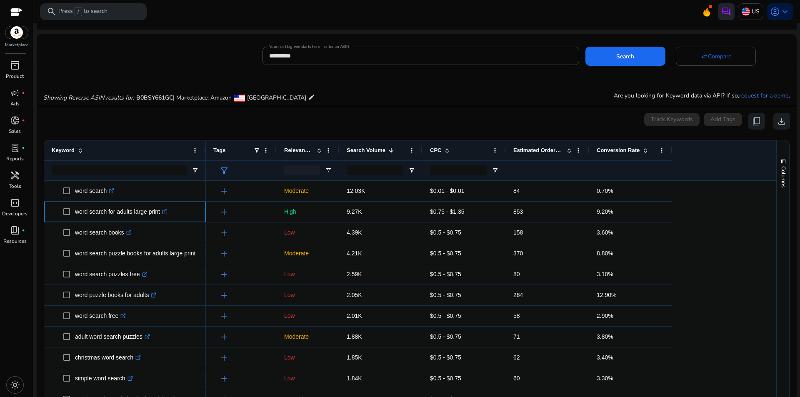
scroll to position [14, 0]
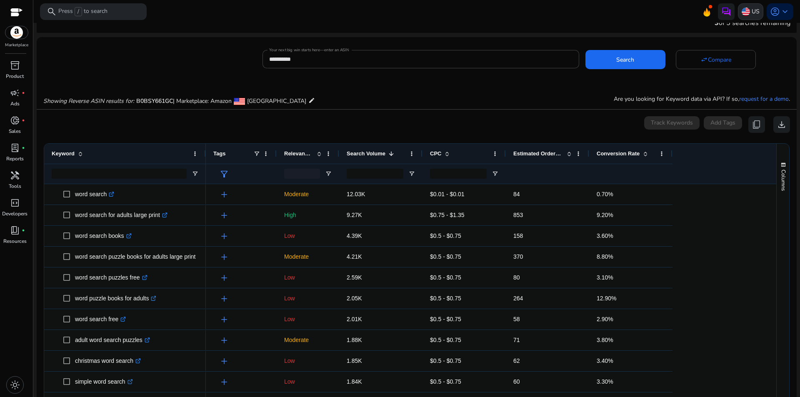
click at [747, 6] on div "US" at bounding box center [750, 11] width 25 height 17
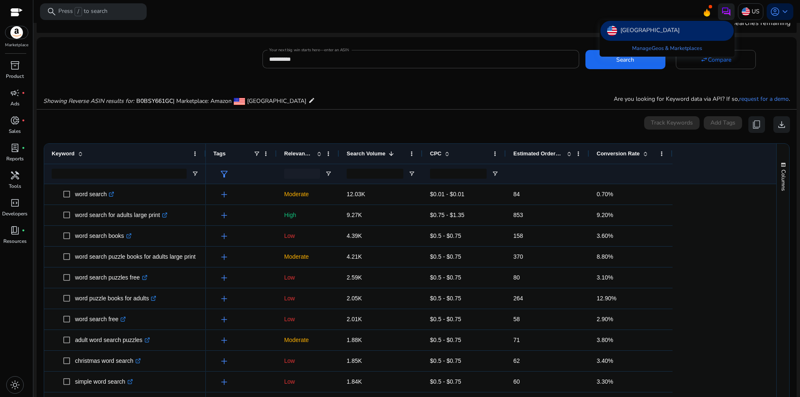
click at [633, 30] on p "[GEOGRAPHIC_DATA]" at bounding box center [649, 31] width 59 height 10
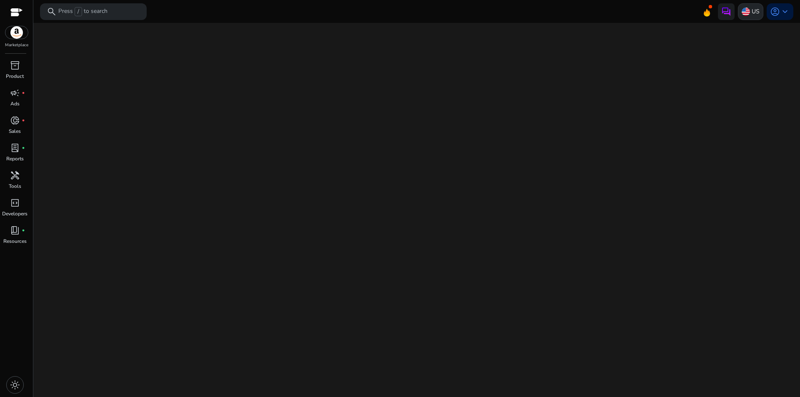
click at [747, 8] on img at bounding box center [746, 11] width 8 height 8
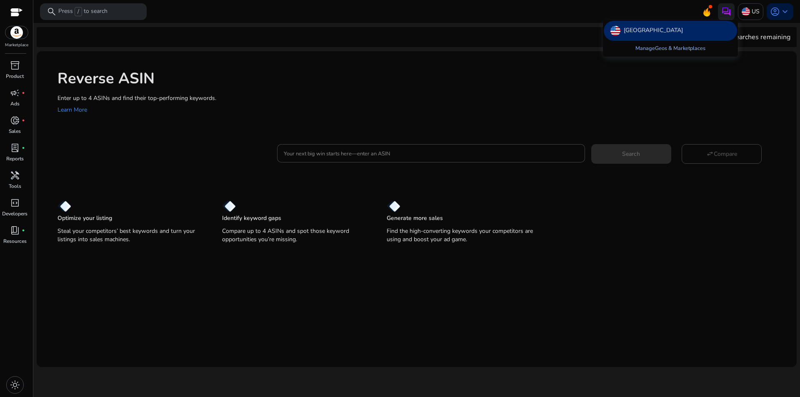
click at [663, 50] on link "Manage Geos & Marketplaces" at bounding box center [670, 48] width 83 height 15
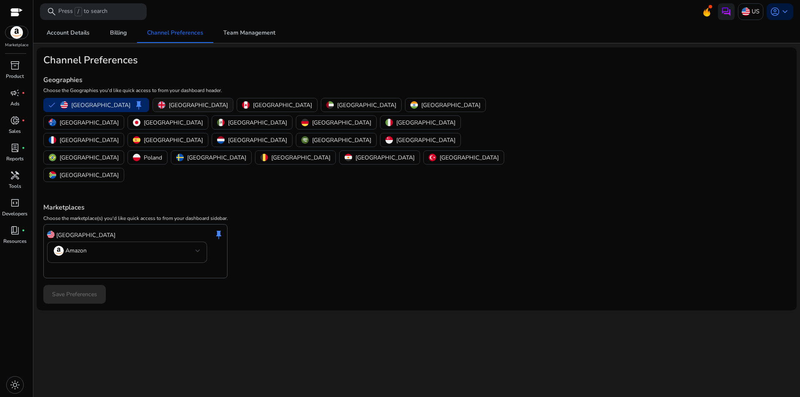
click at [169, 106] on p "[GEOGRAPHIC_DATA]" at bounding box center [198, 105] width 59 height 9
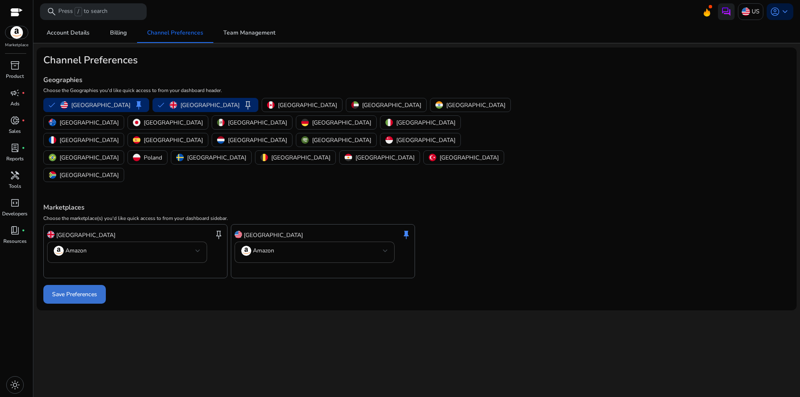
click at [79, 290] on span "Save Preferences" at bounding box center [74, 294] width 45 height 9
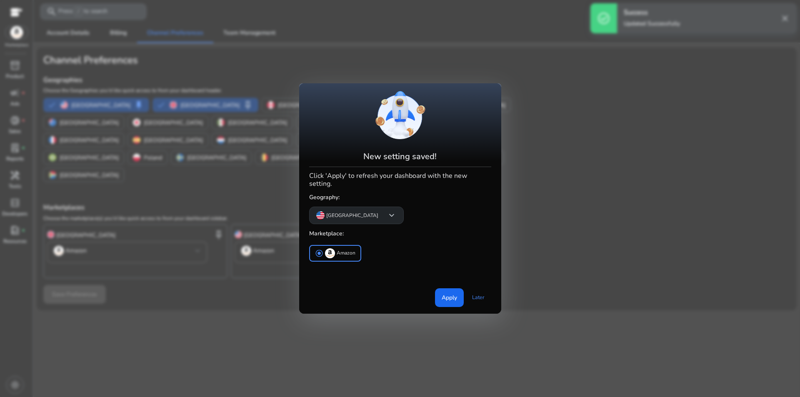
click at [380, 213] on app-icon "keyboard_arrow_down" at bounding box center [388, 215] width 17 height 10
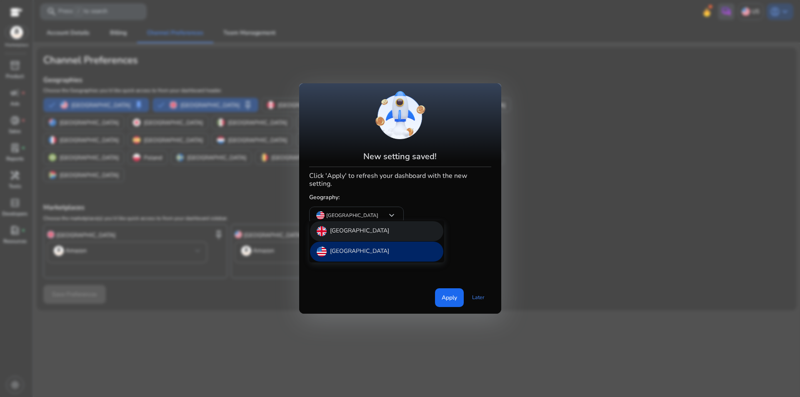
click at [347, 236] on div "[GEOGRAPHIC_DATA]" at bounding box center [376, 231] width 133 height 20
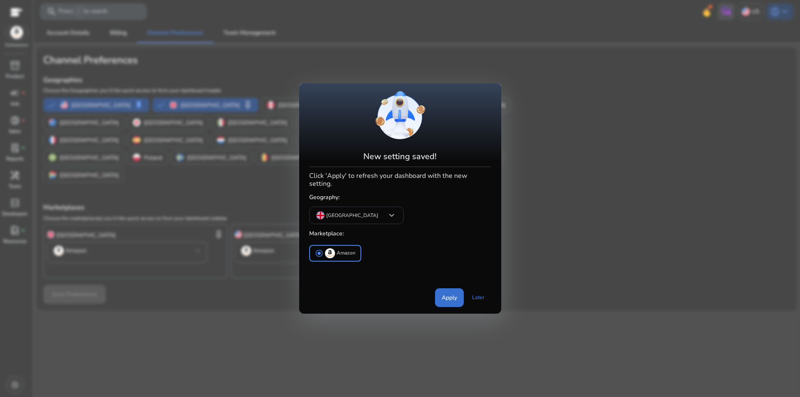
click at [448, 293] on span "Apply" at bounding box center [449, 297] width 15 height 9
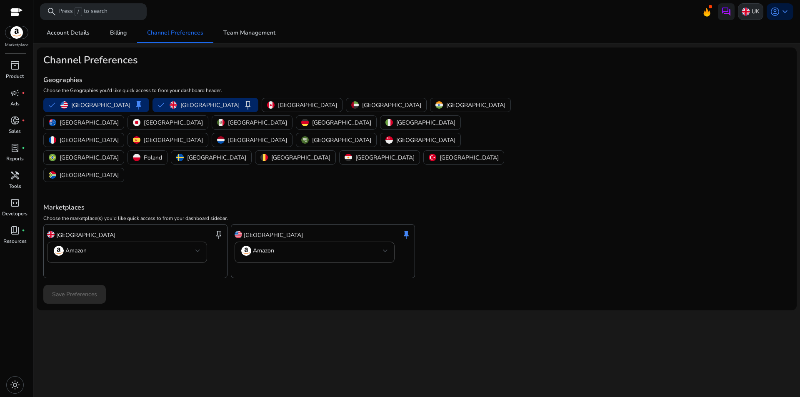
click at [754, 8] on p "UK" at bounding box center [756, 11] width 8 height 15
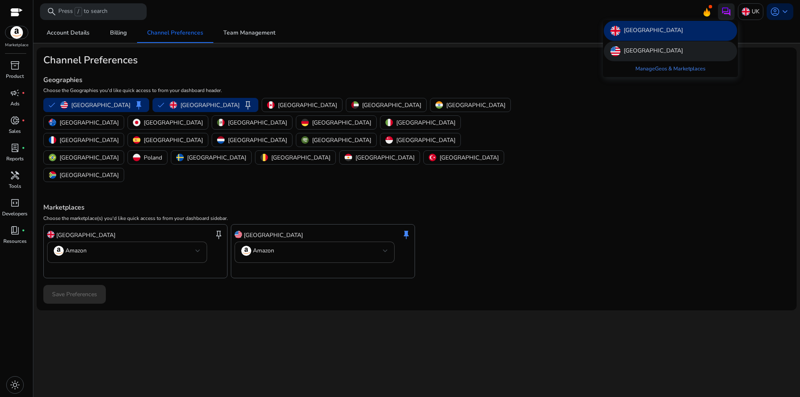
click at [687, 50] on div "[GEOGRAPHIC_DATA]" at bounding box center [670, 51] width 133 height 20
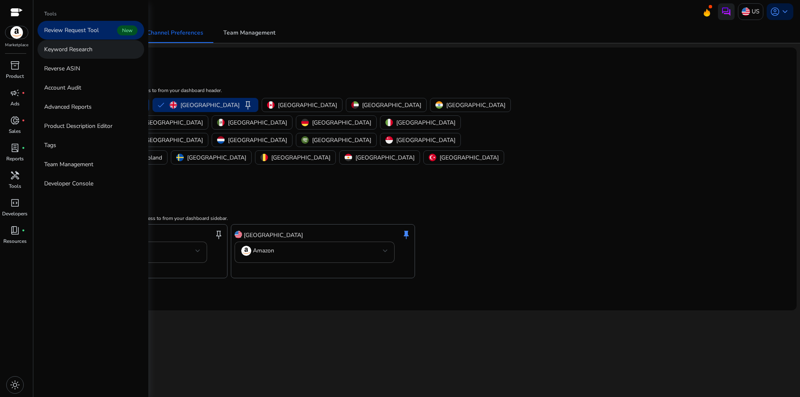
click at [82, 50] on p "Keyword Research" at bounding box center [68, 49] width 48 height 9
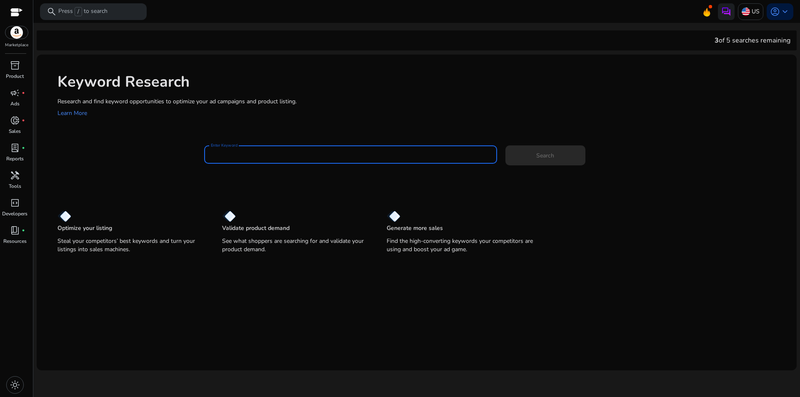
paste input "**********"
type input "**********"
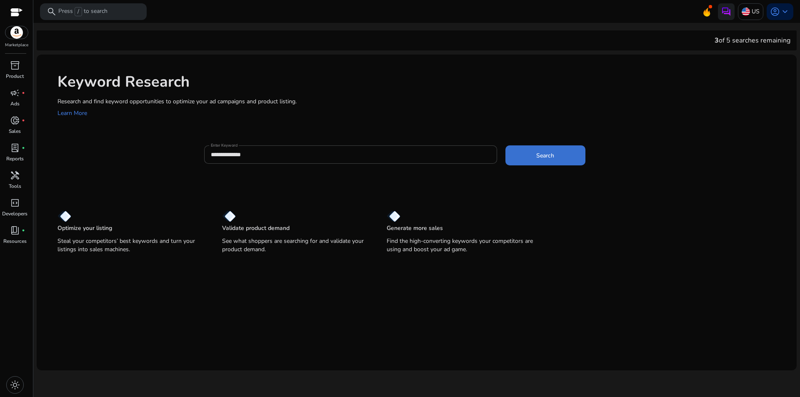
click at [506, 147] on span at bounding box center [545, 155] width 80 height 20
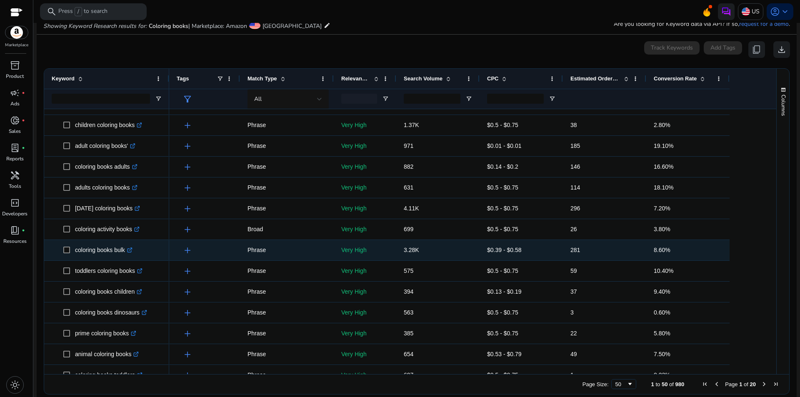
scroll to position [83, 0]
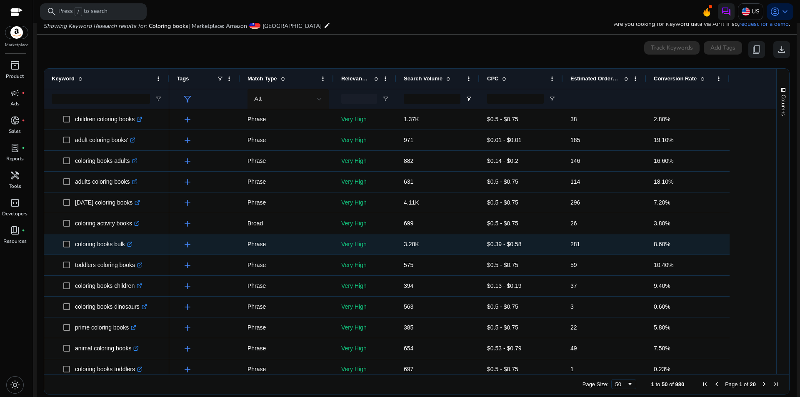
click at [131, 245] on icon at bounding box center [129, 244] width 4 height 4
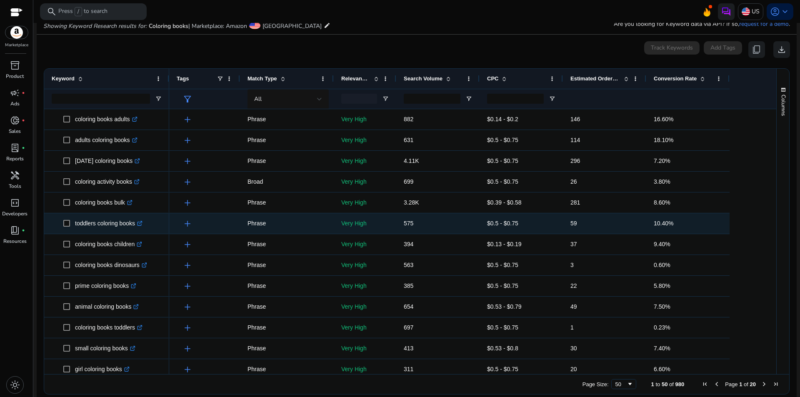
click at [142, 224] on icon ".st0{fill:#2c8af8}" at bounding box center [139, 223] width 5 height 5
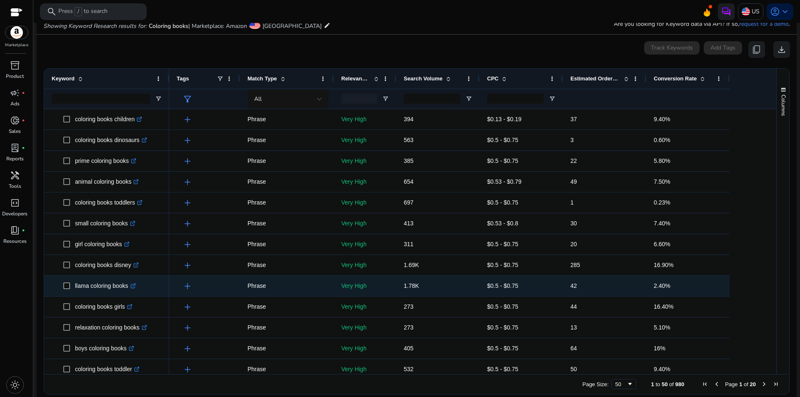
scroll to position [292, 0]
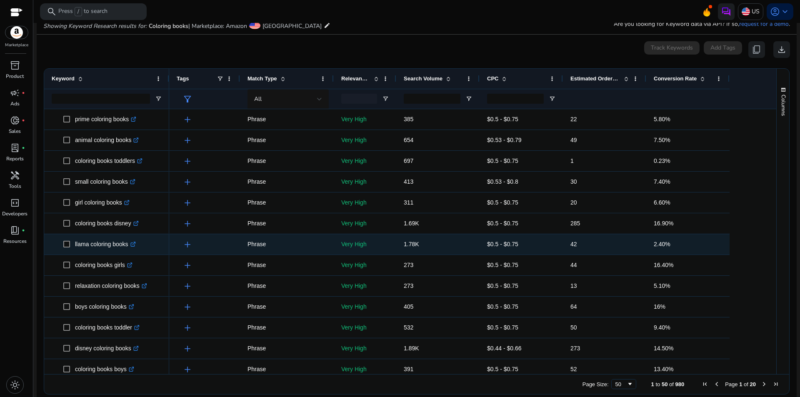
click at [133, 245] on icon ".st0{fill:#2c8af8}" at bounding box center [132, 244] width 5 height 5
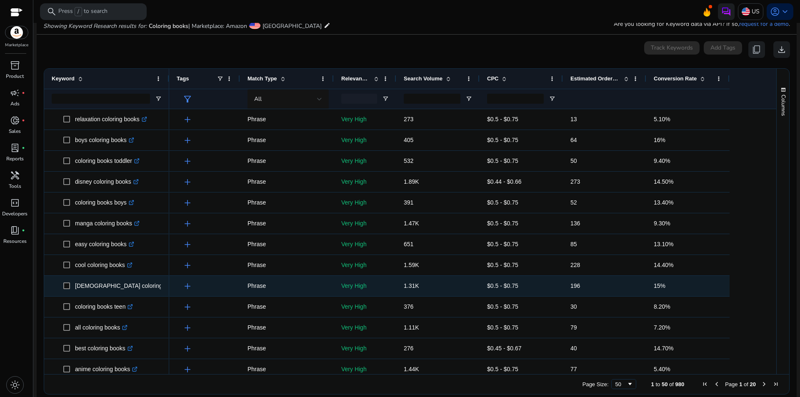
scroll to position [500, 0]
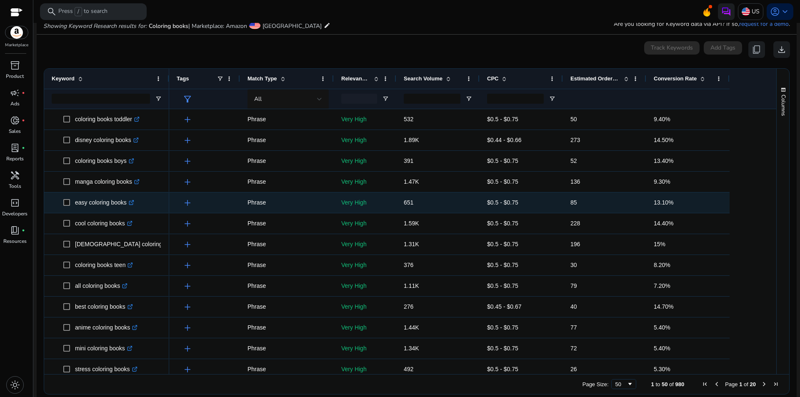
click at [130, 205] on icon at bounding box center [131, 203] width 4 height 4
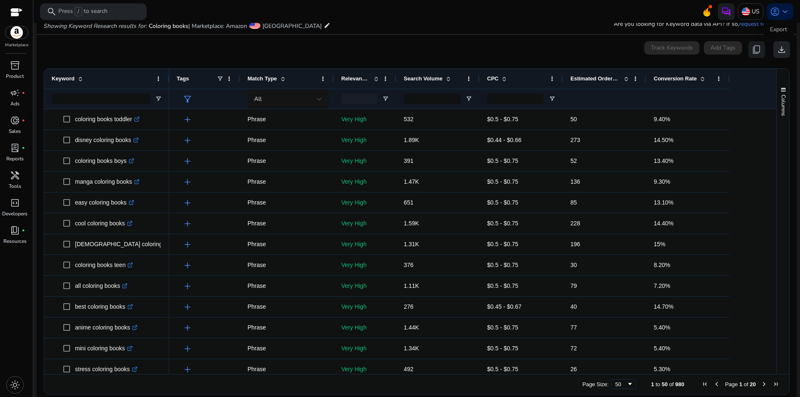
click at [779, 50] on span "download" at bounding box center [782, 50] width 10 height 10
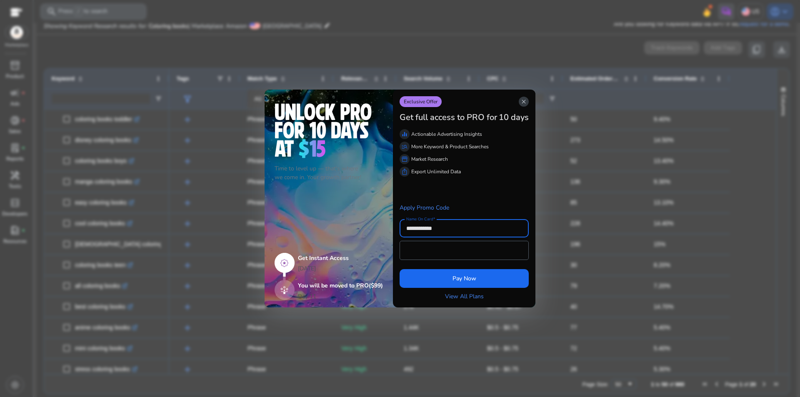
click at [523, 103] on span "close" at bounding box center [523, 101] width 7 height 7
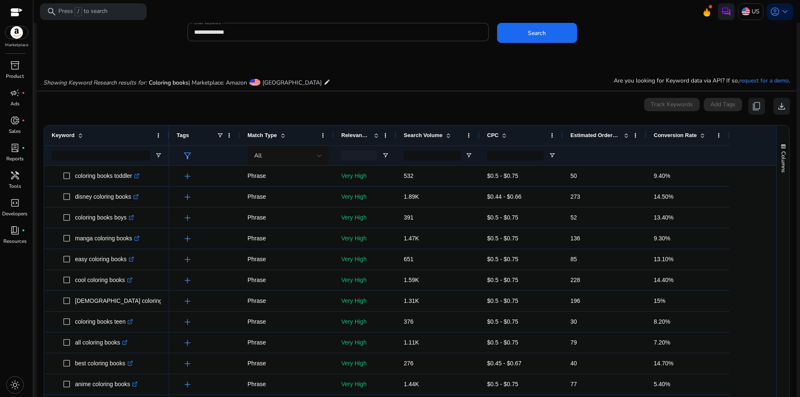
scroll to position [16, 0]
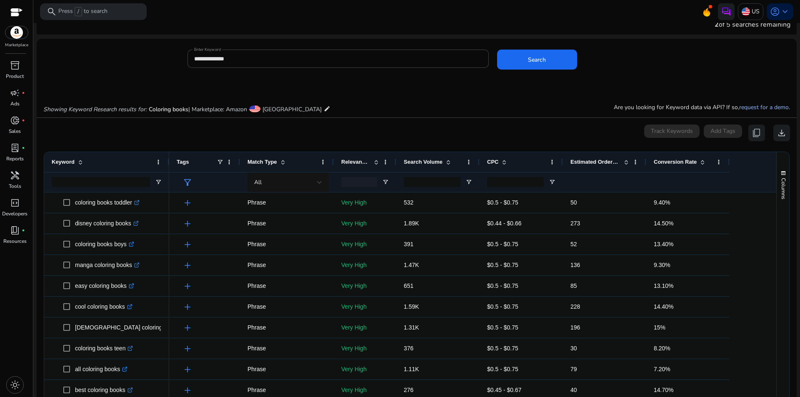
click at [756, 109] on link "request for a demo" at bounding box center [764, 107] width 50 height 8
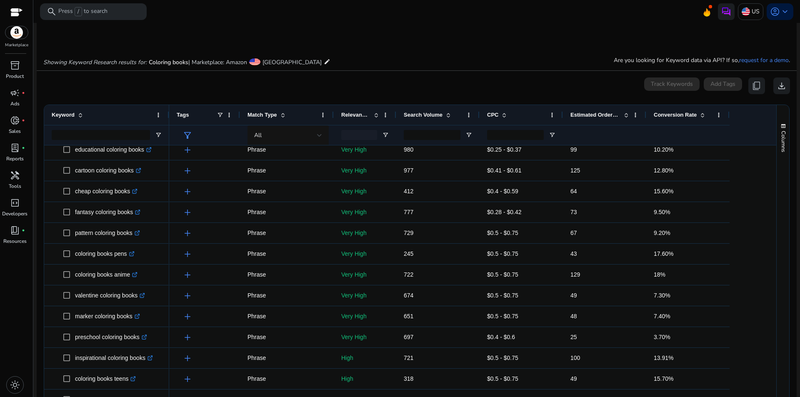
scroll to position [0, 0]
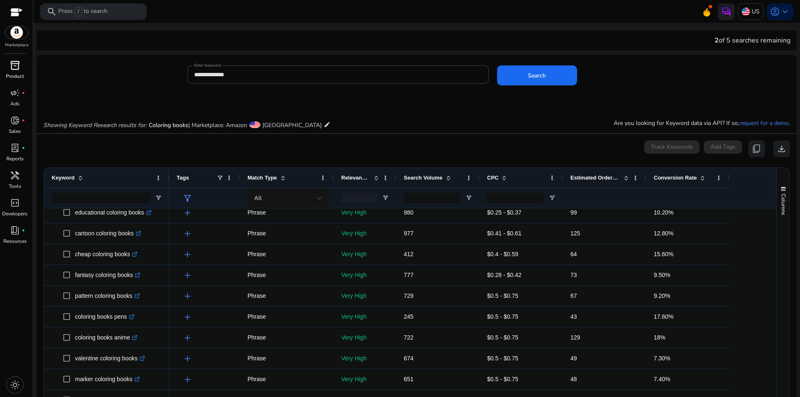
click at [15, 67] on span "inventory_2" at bounding box center [15, 65] width 10 height 10
